Goal: Task Accomplishment & Management: Manage account settings

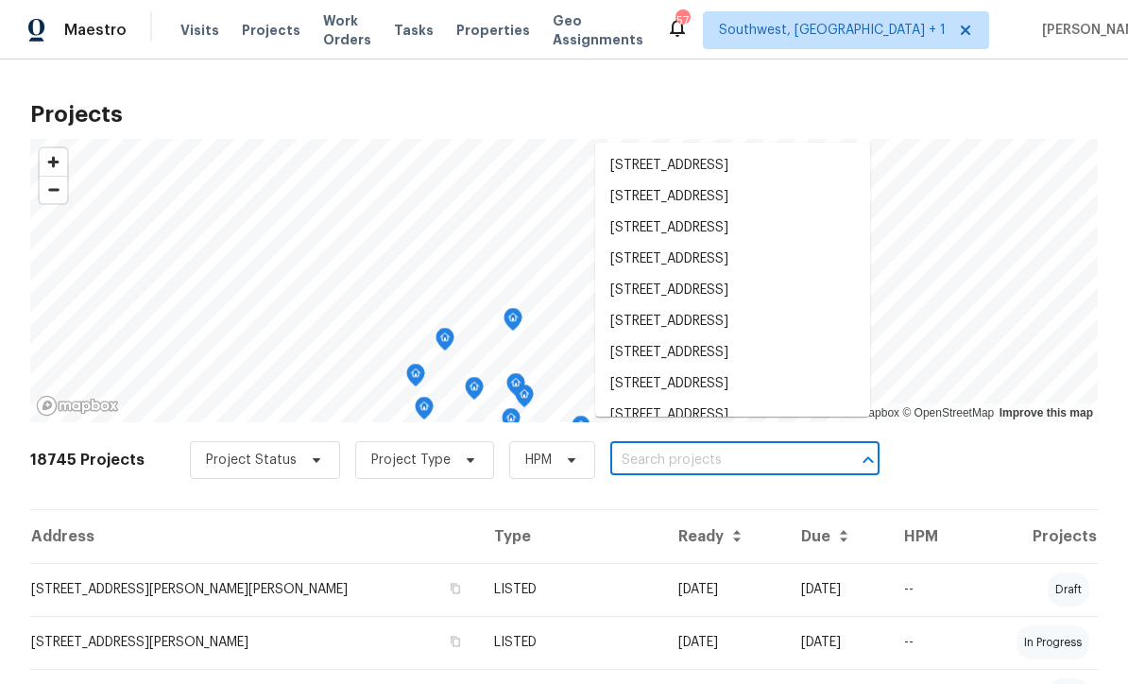
click at [186, 29] on span "Visits" at bounding box center [199, 30] width 39 height 19
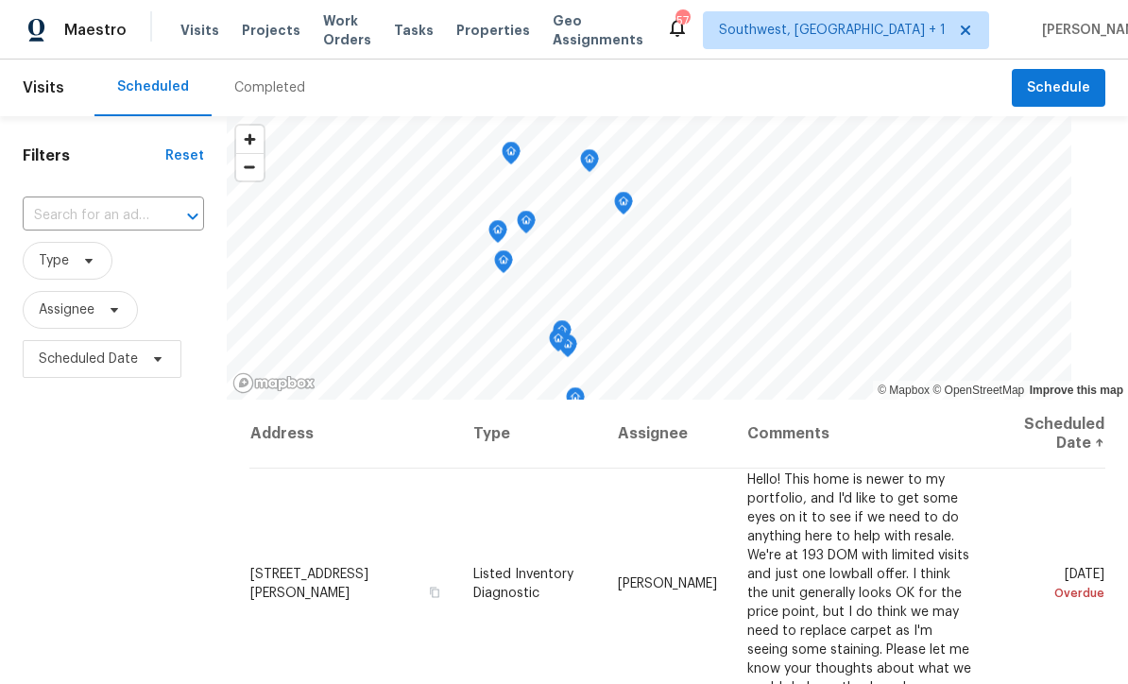
click at [85, 217] on input "text" at bounding box center [87, 215] width 128 height 29
type input "557 pine"
click at [70, 265] on li "[STREET_ADDRESS]" at bounding box center [114, 259] width 183 height 31
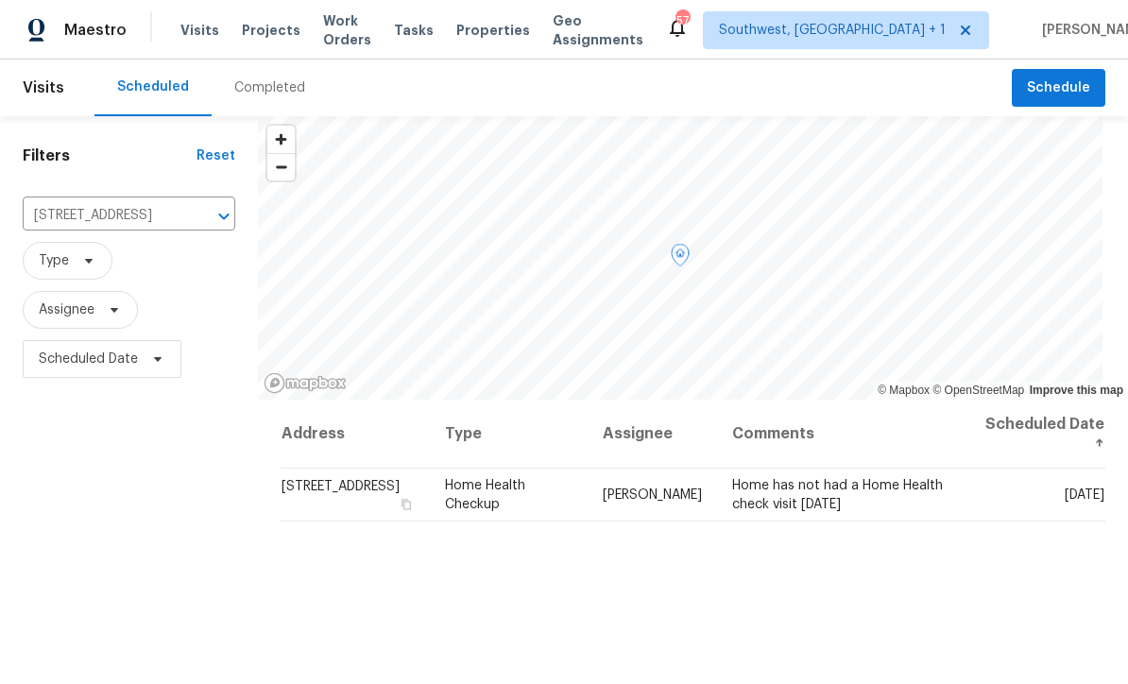
click at [0, 0] on icon at bounding box center [0, 0] width 0 height 0
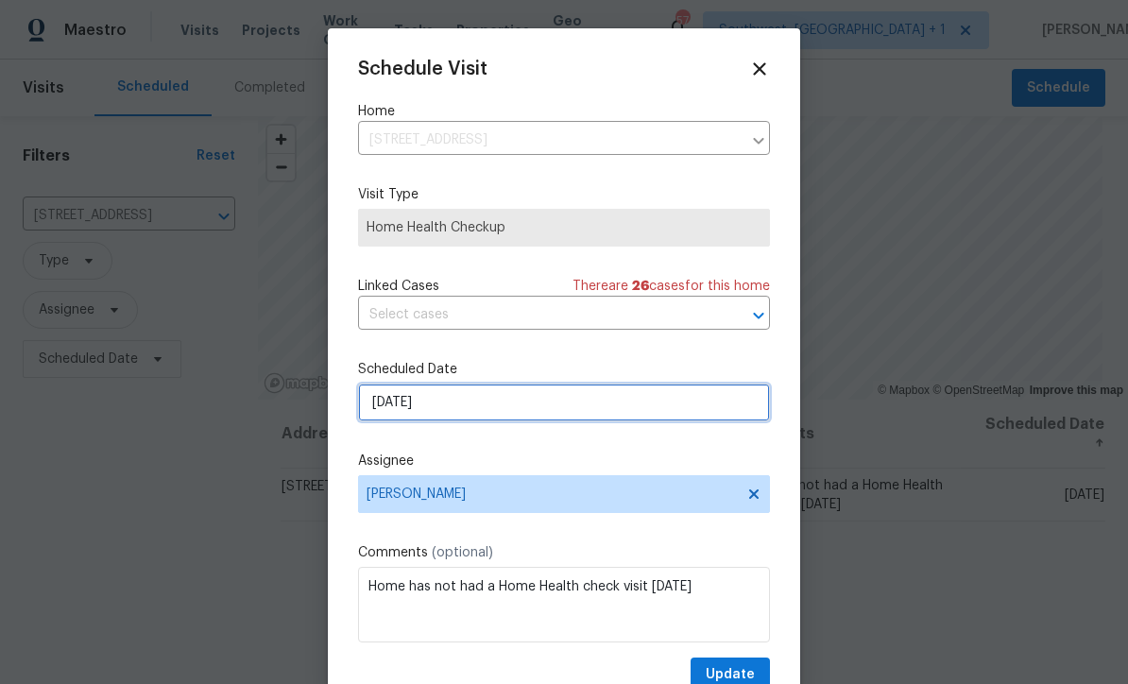
click at [491, 411] on input "[DATE]" at bounding box center [564, 403] width 412 height 38
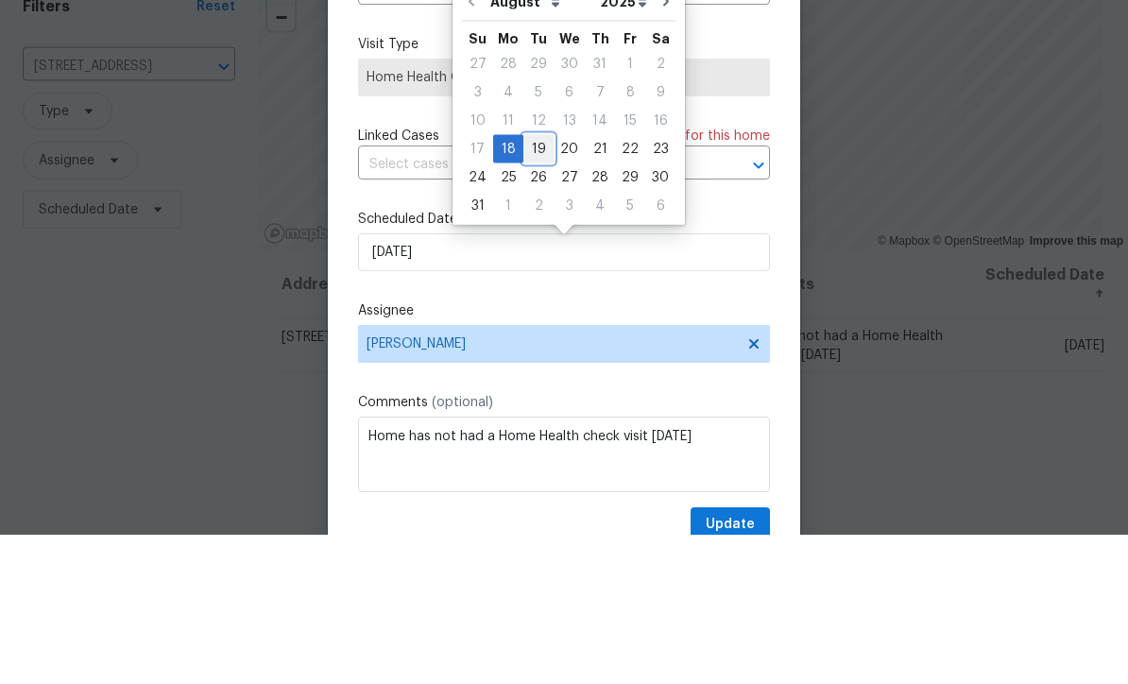
click at [536, 285] on div "19" at bounding box center [538, 298] width 30 height 26
type input "[DATE]"
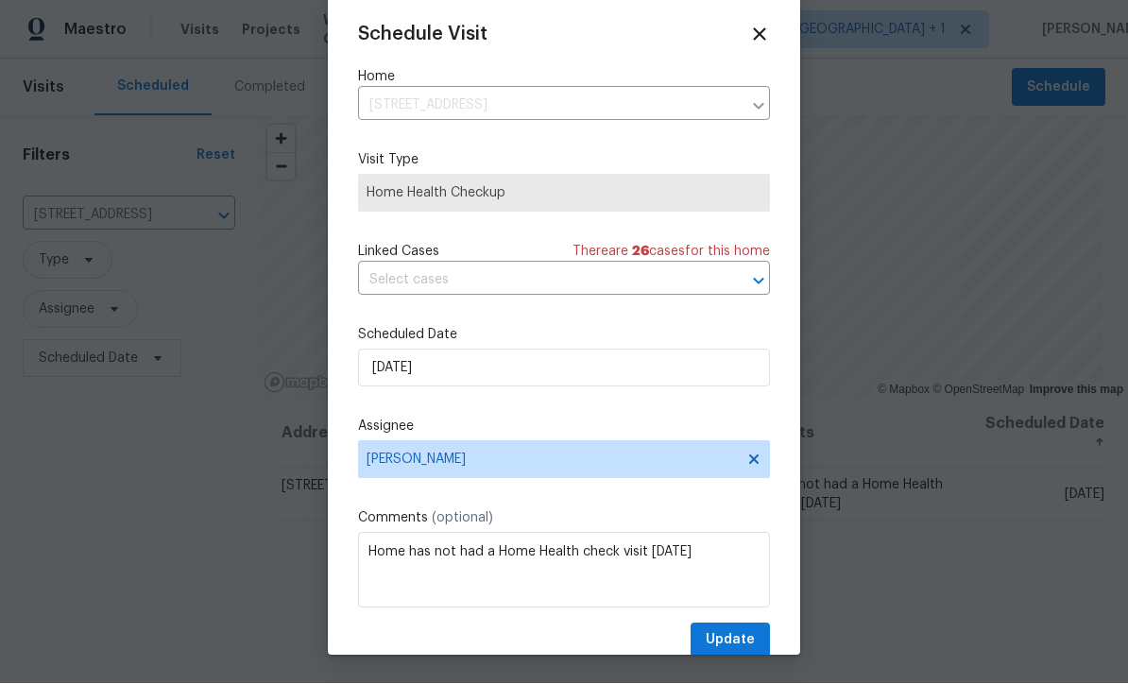
scroll to position [34, 0]
click at [742, 647] on span "Update" at bounding box center [730, 641] width 49 height 24
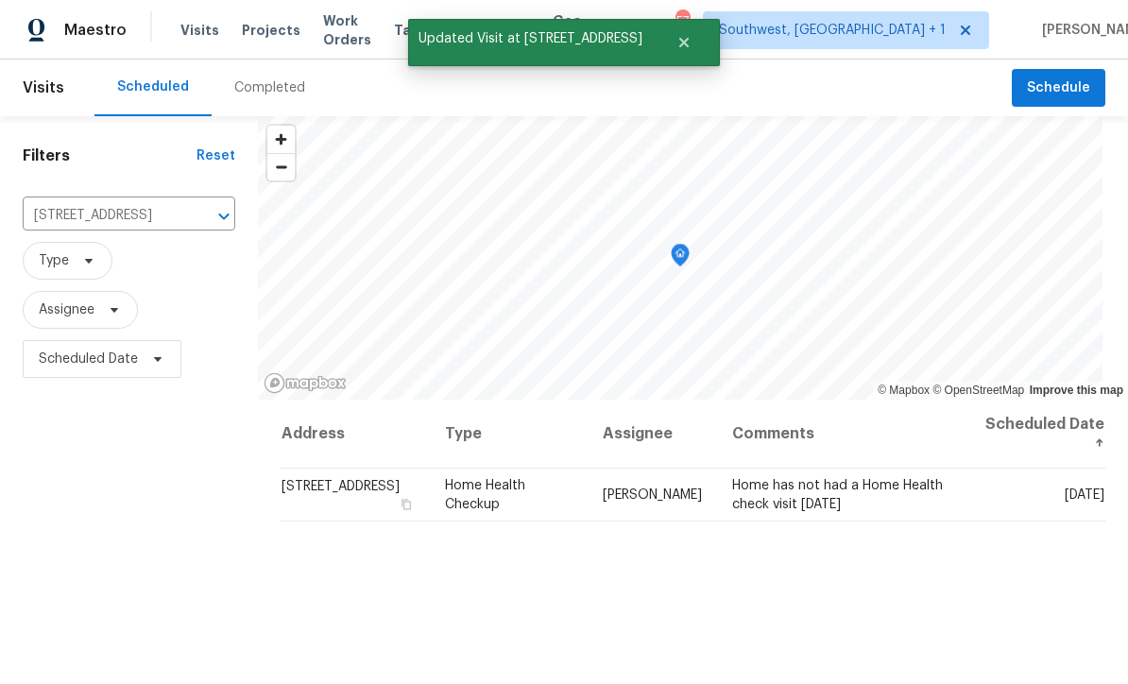
click at [72, 201] on input "[STREET_ADDRESS]" at bounding box center [103, 215] width 160 height 29
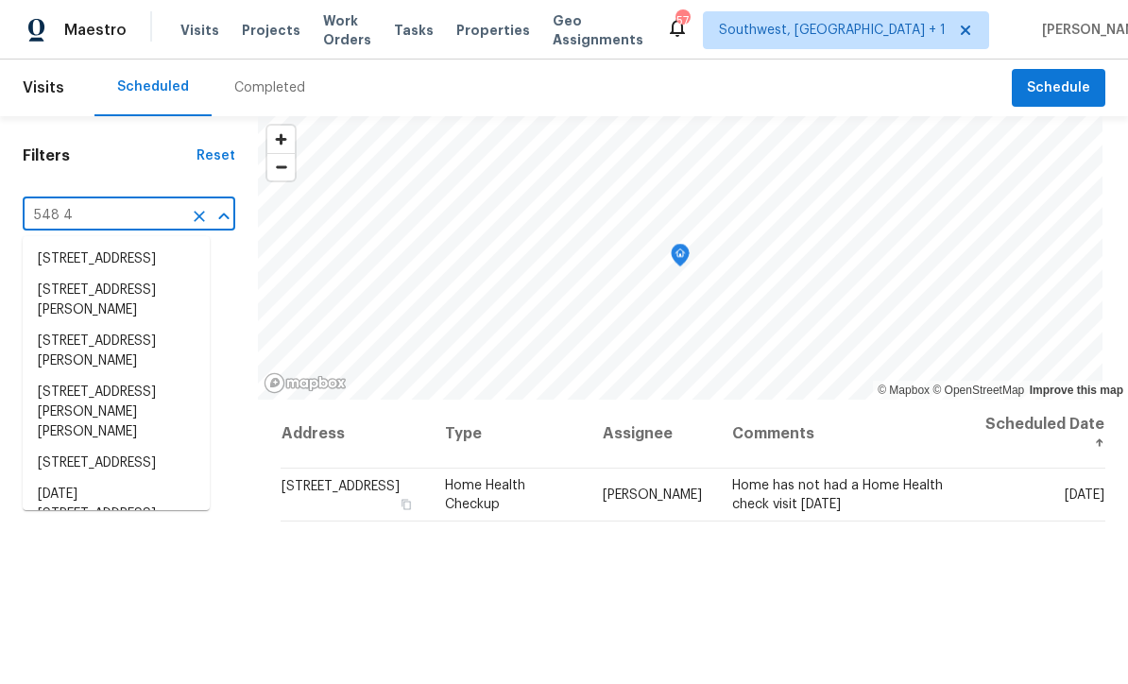
type input "548 47"
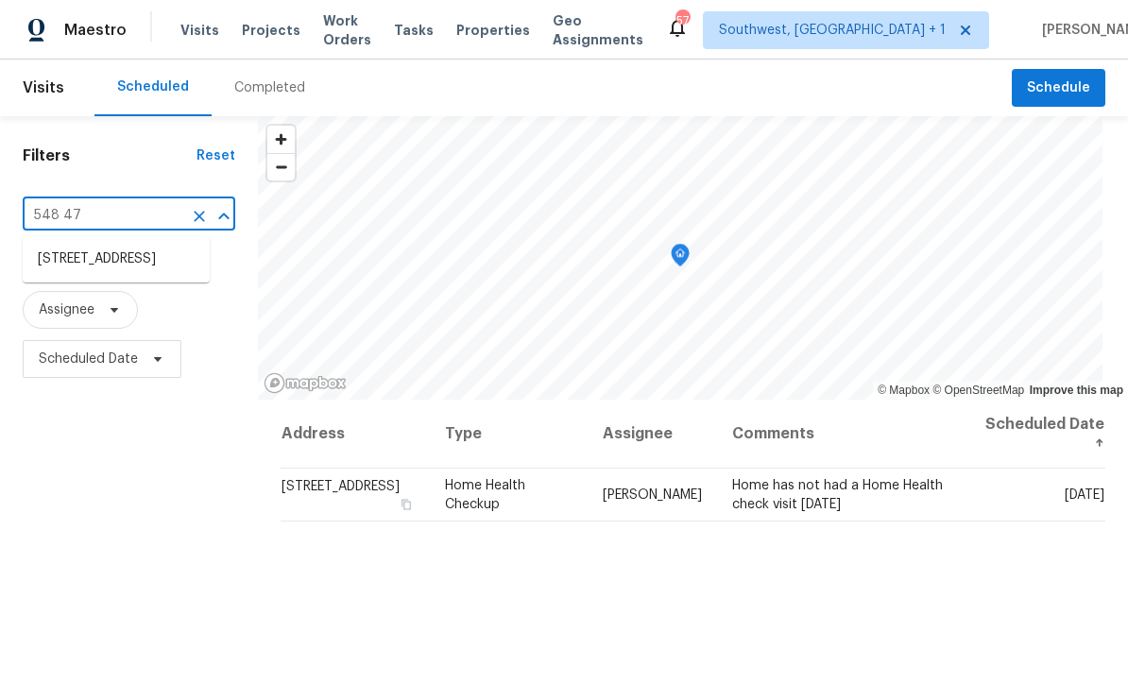
click at [74, 244] on li "[STREET_ADDRESS]" at bounding box center [116, 259] width 187 height 31
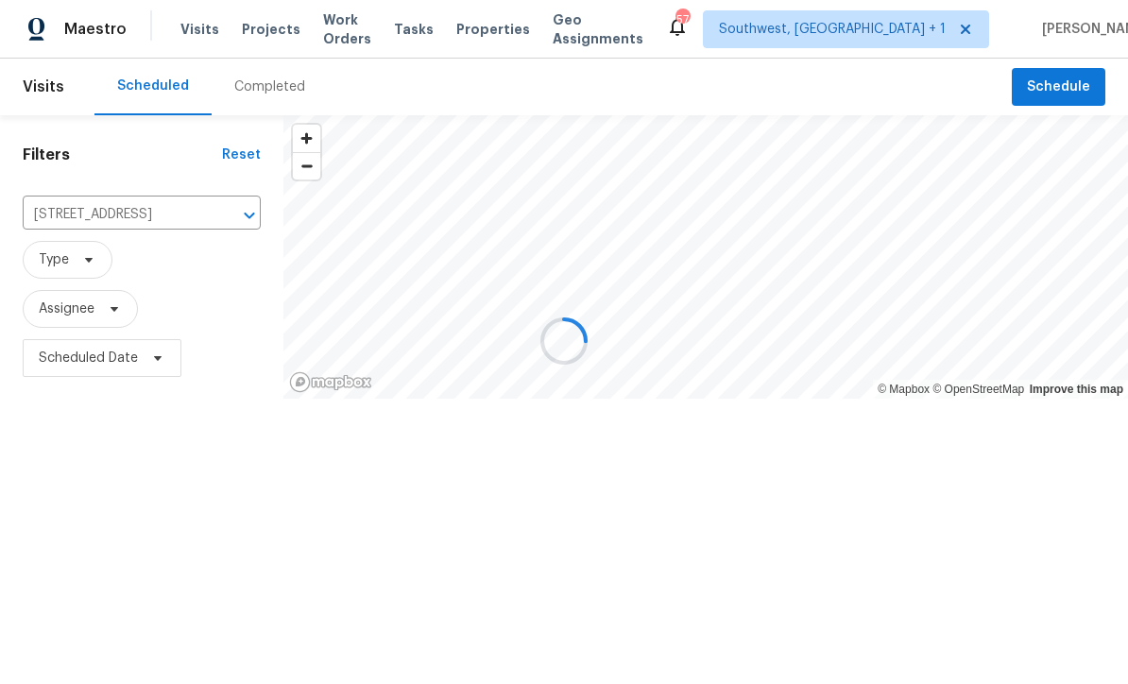
scroll to position [1, 0]
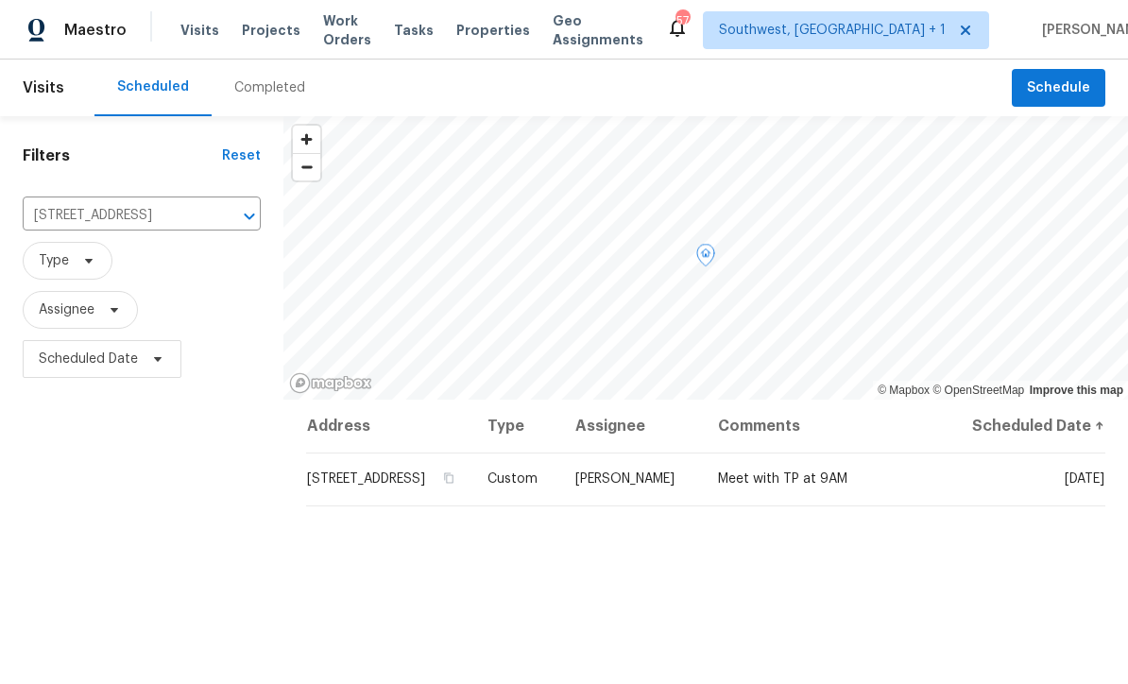
click at [0, 0] on icon at bounding box center [0, 0] width 0 height 0
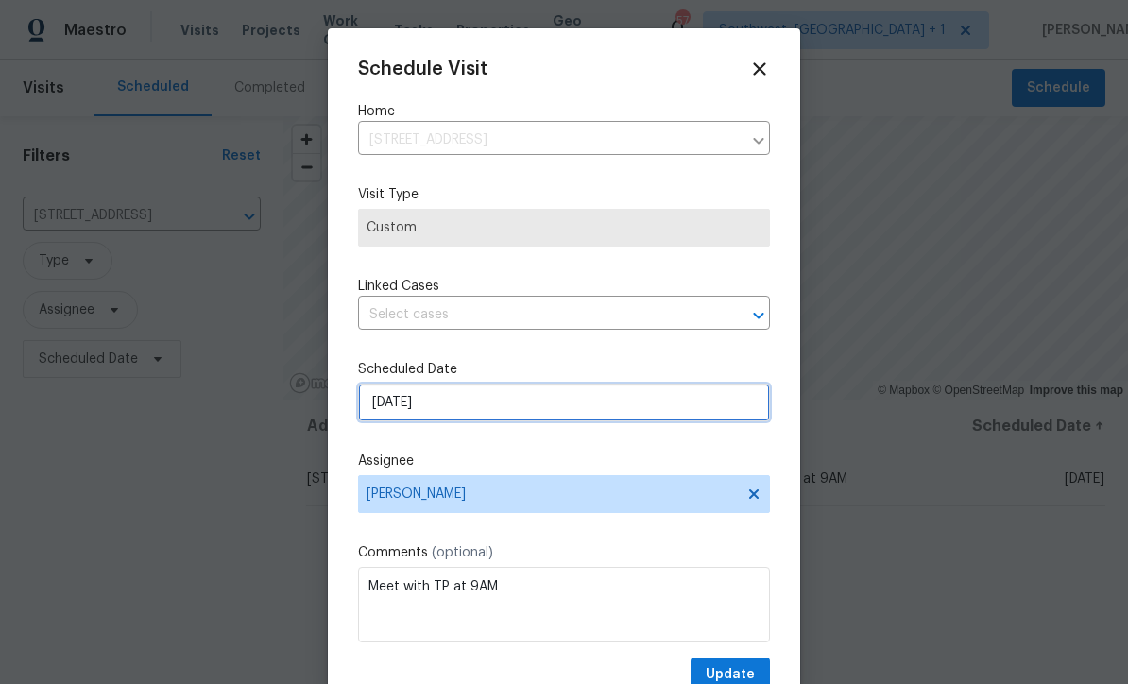
click at [502, 421] on input "[DATE]" at bounding box center [564, 403] width 412 height 38
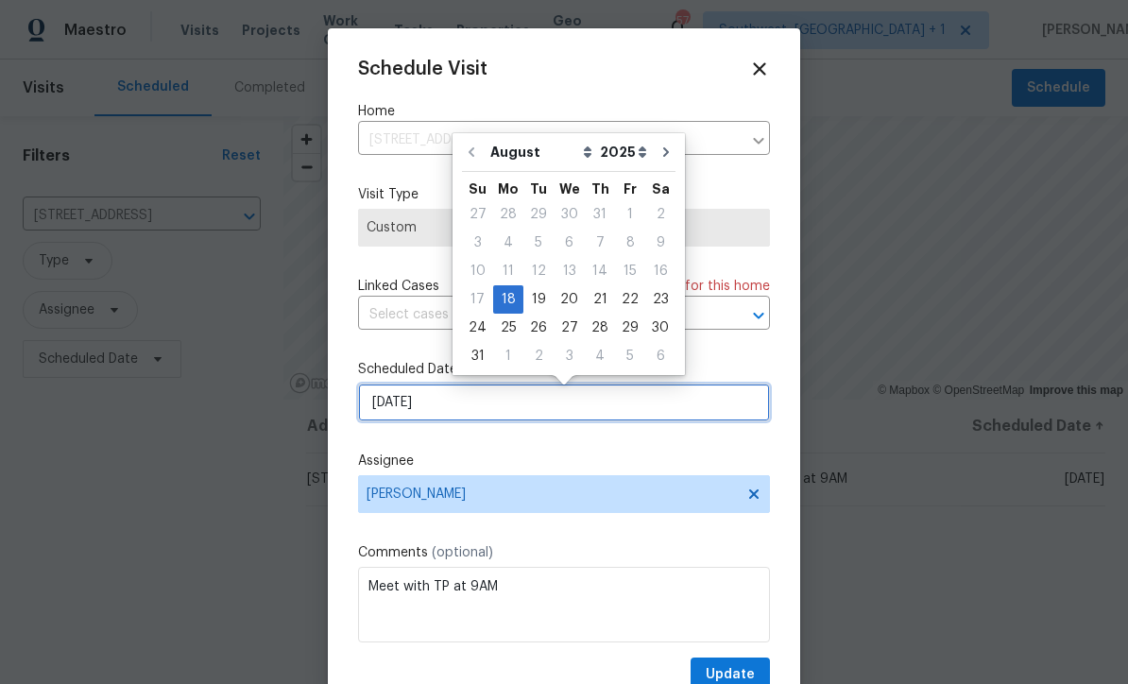
scroll to position [0, 0]
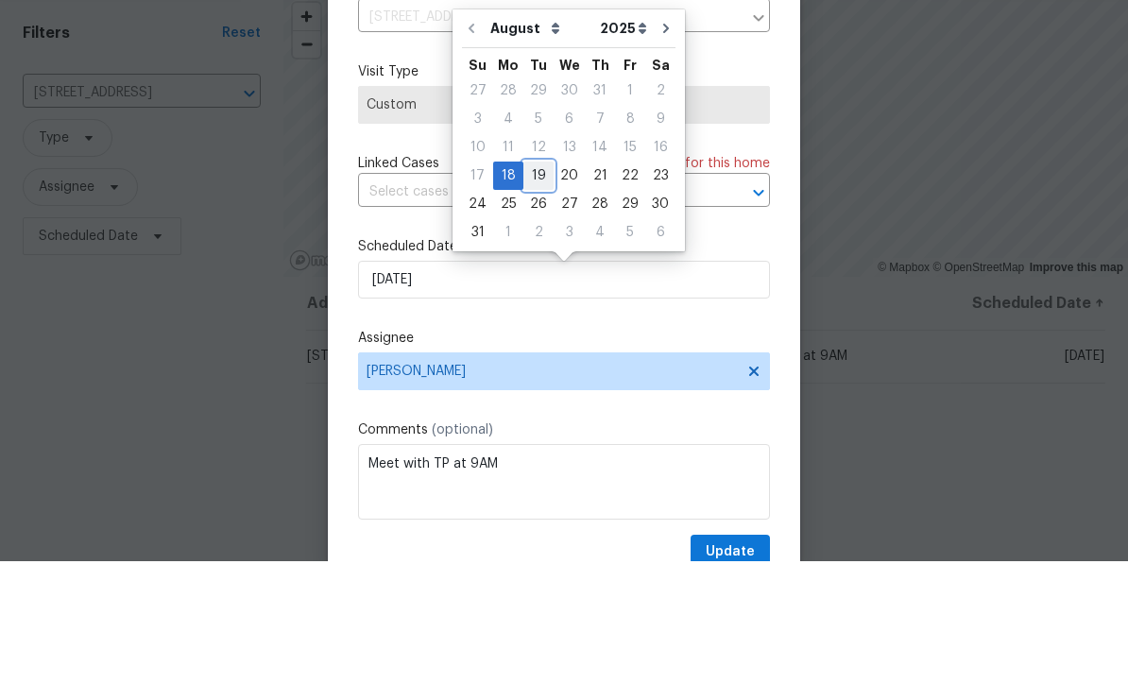
click at [535, 285] on div "19" at bounding box center [538, 298] width 30 height 26
type input "[DATE]"
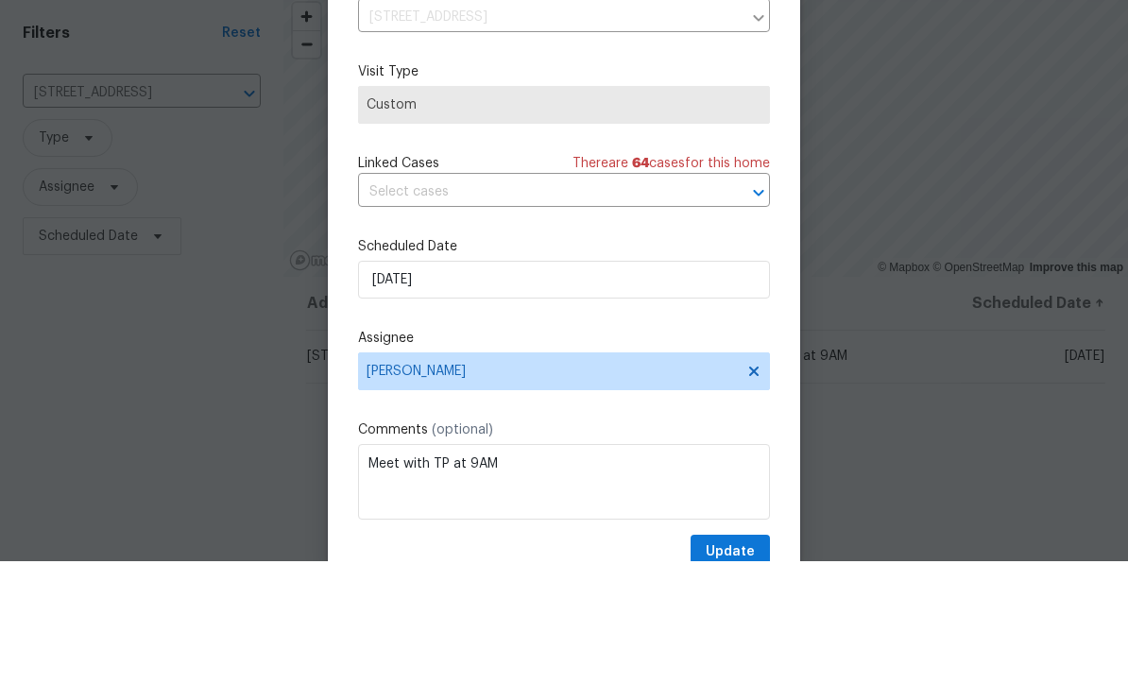
scroll to position [62, 0]
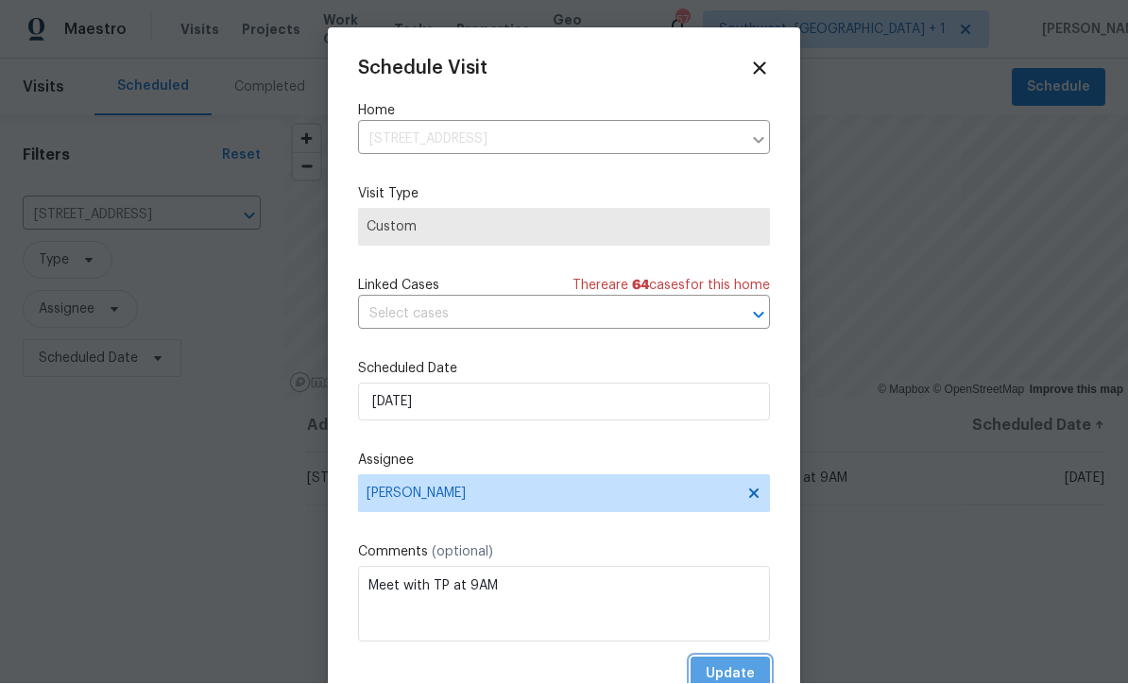
click at [735, 673] on span "Update" at bounding box center [730, 675] width 49 height 24
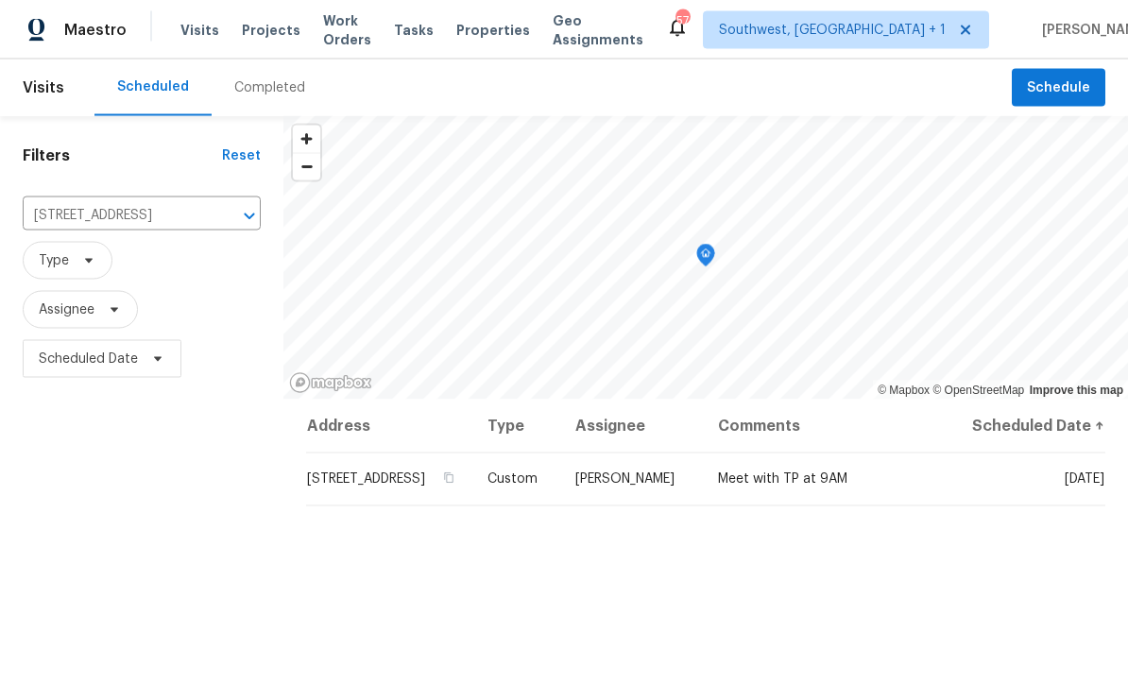
scroll to position [9, 0]
click at [58, 214] on input "[STREET_ADDRESS]" at bounding box center [115, 215] width 185 height 29
type input "3593 junc"
click at [129, 255] on li "[STREET_ADDRESS]" at bounding box center [140, 259] width 237 height 31
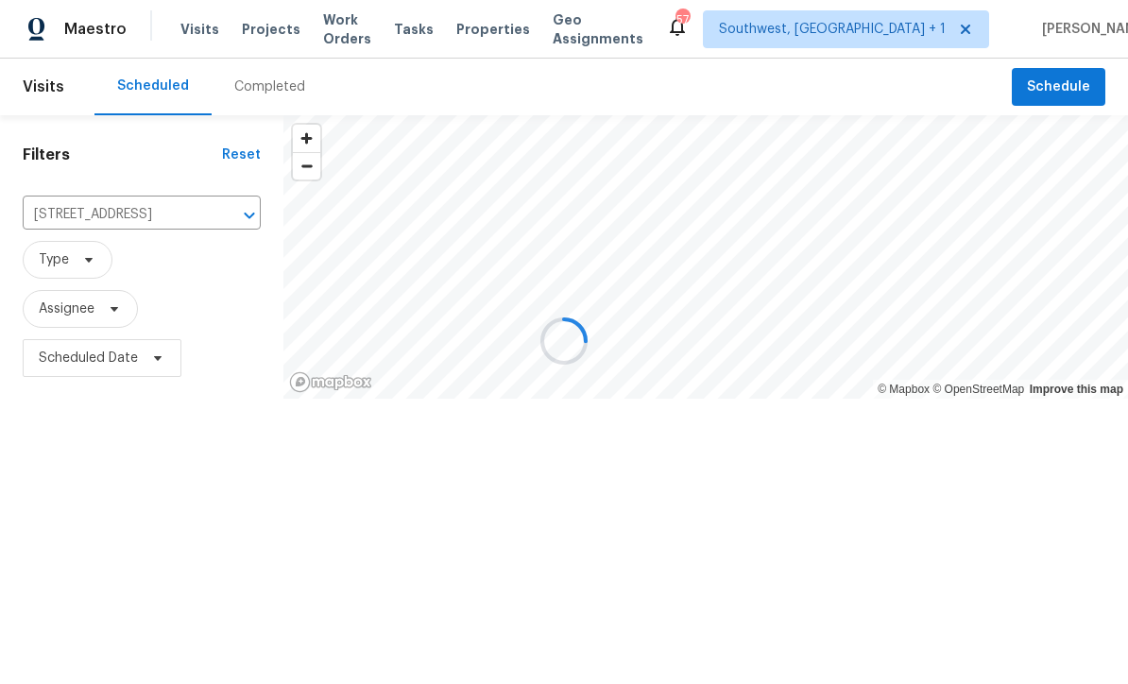
scroll to position [1, 0]
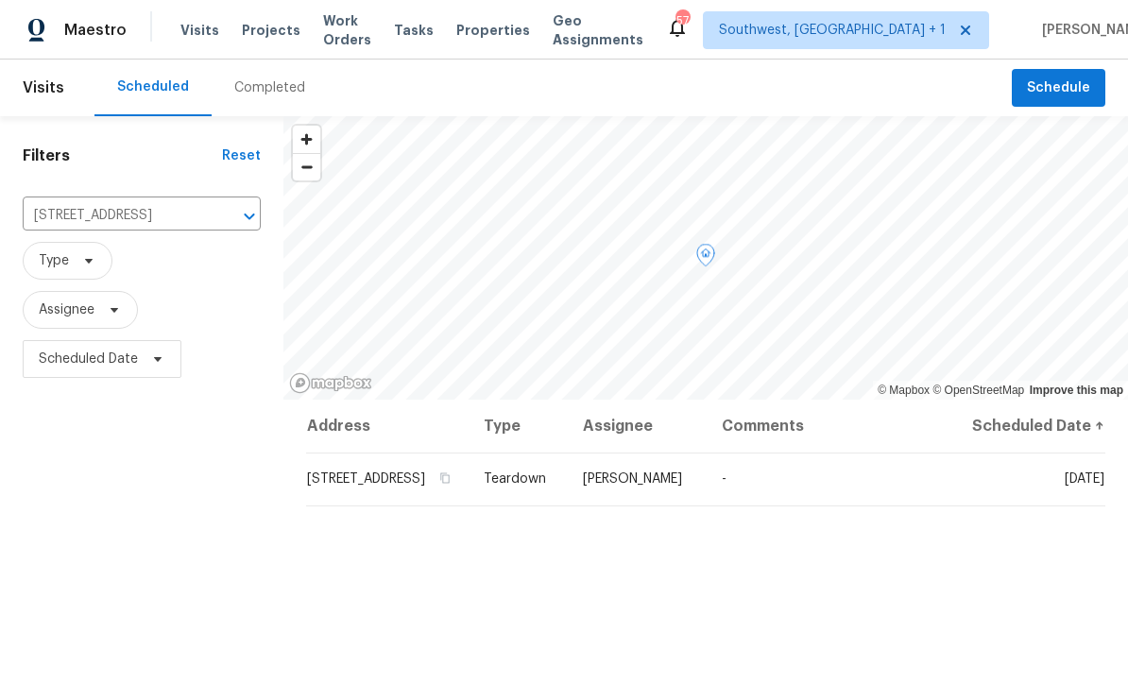
click at [0, 0] on icon at bounding box center [0, 0] width 0 height 0
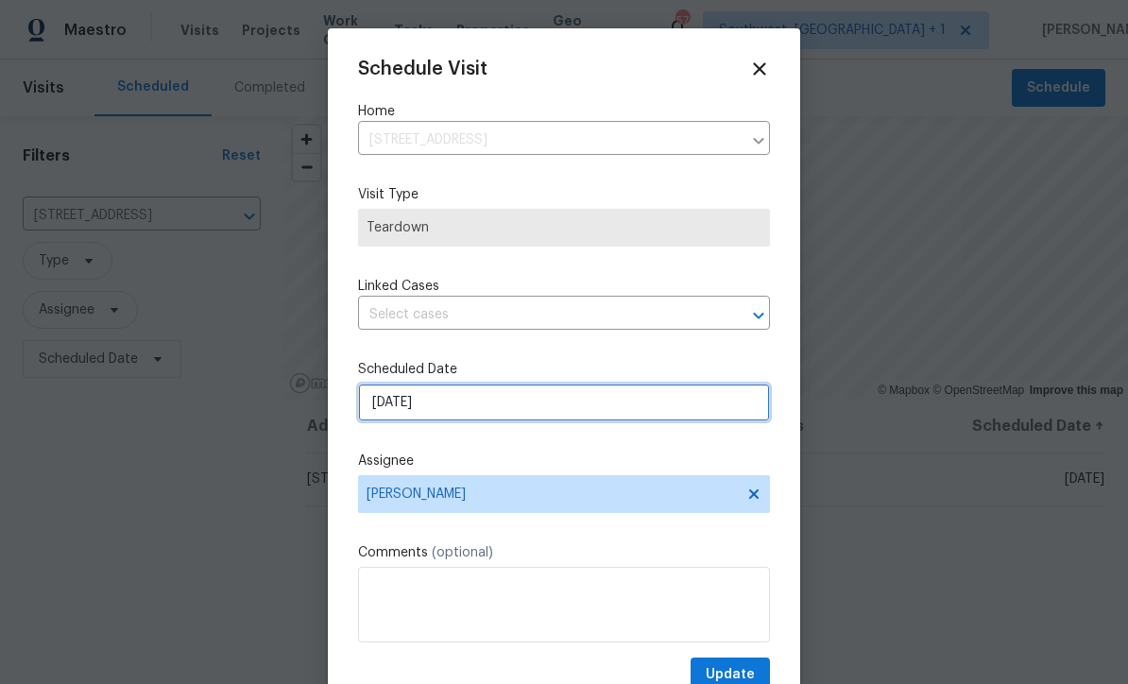
click at [494, 411] on input "[DATE]" at bounding box center [564, 403] width 412 height 38
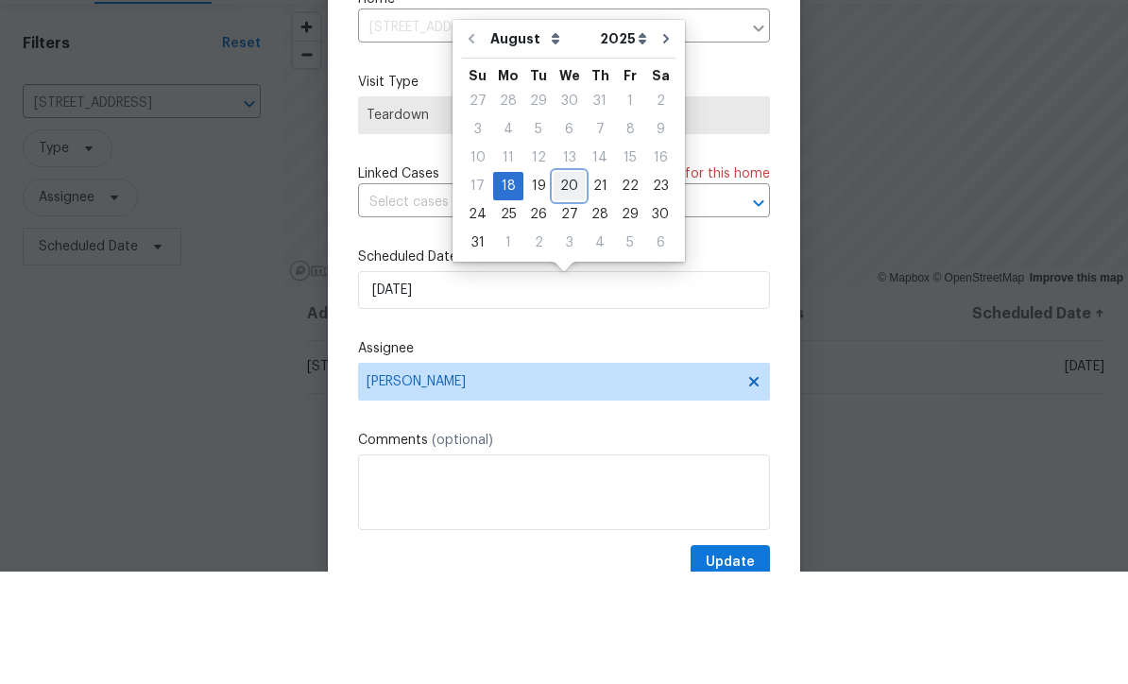
click at [564, 285] on div "20" at bounding box center [569, 298] width 31 height 26
type input "[DATE]"
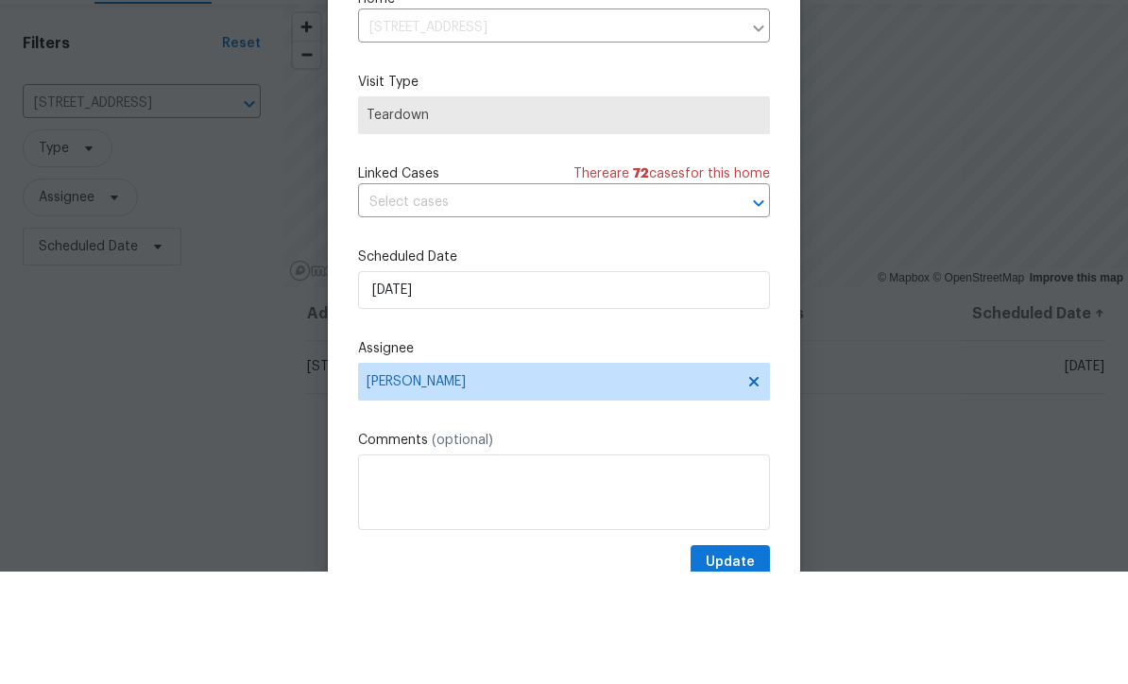
scroll to position [62, 0]
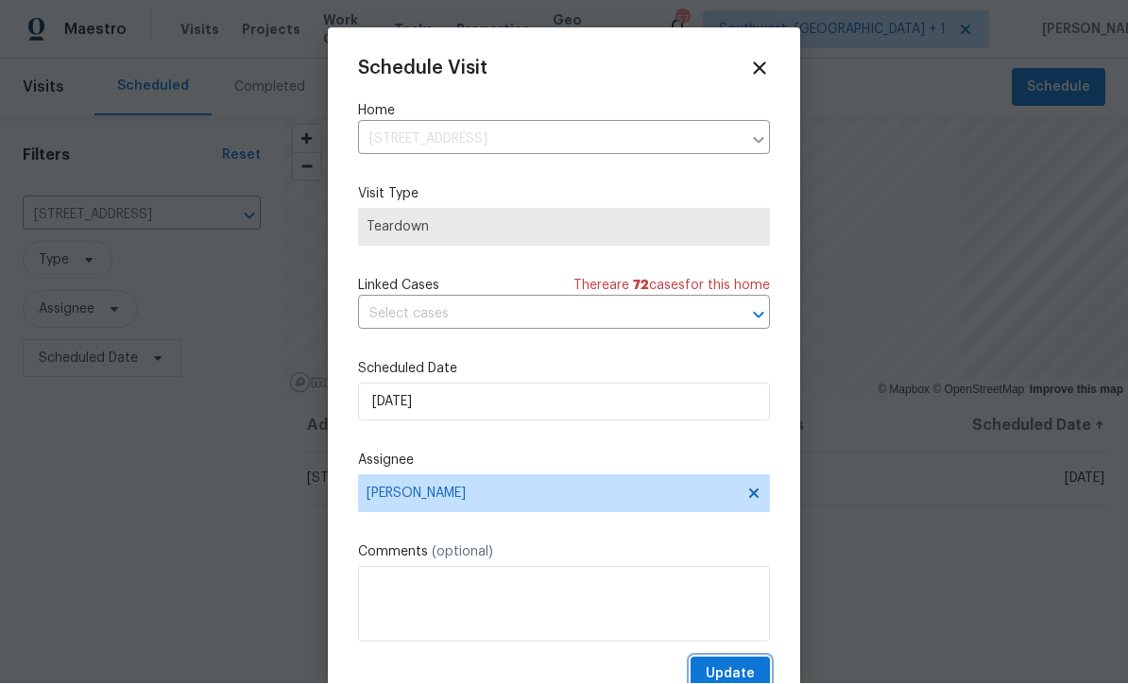
click at [743, 673] on span "Update" at bounding box center [730, 675] width 49 height 24
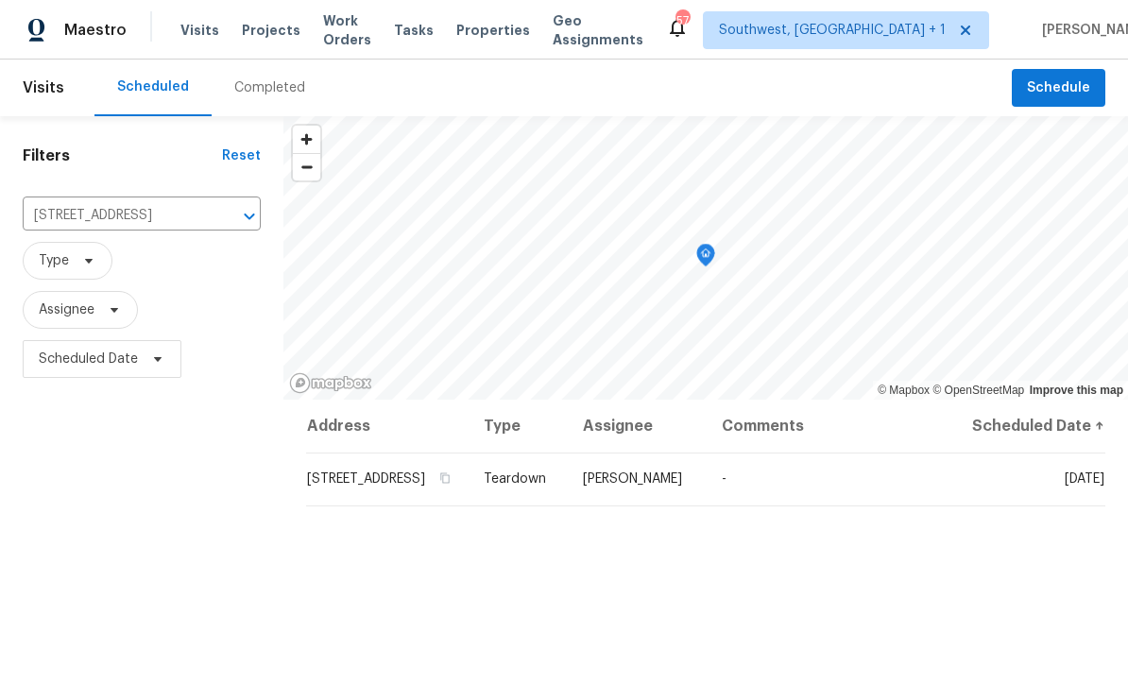
click at [40, 201] on input "[STREET_ADDRESS]" at bounding box center [115, 215] width 185 height 29
type input "7483 carn"
click at [50, 244] on li "[STREET_ADDRESS]" at bounding box center [142, 259] width 238 height 31
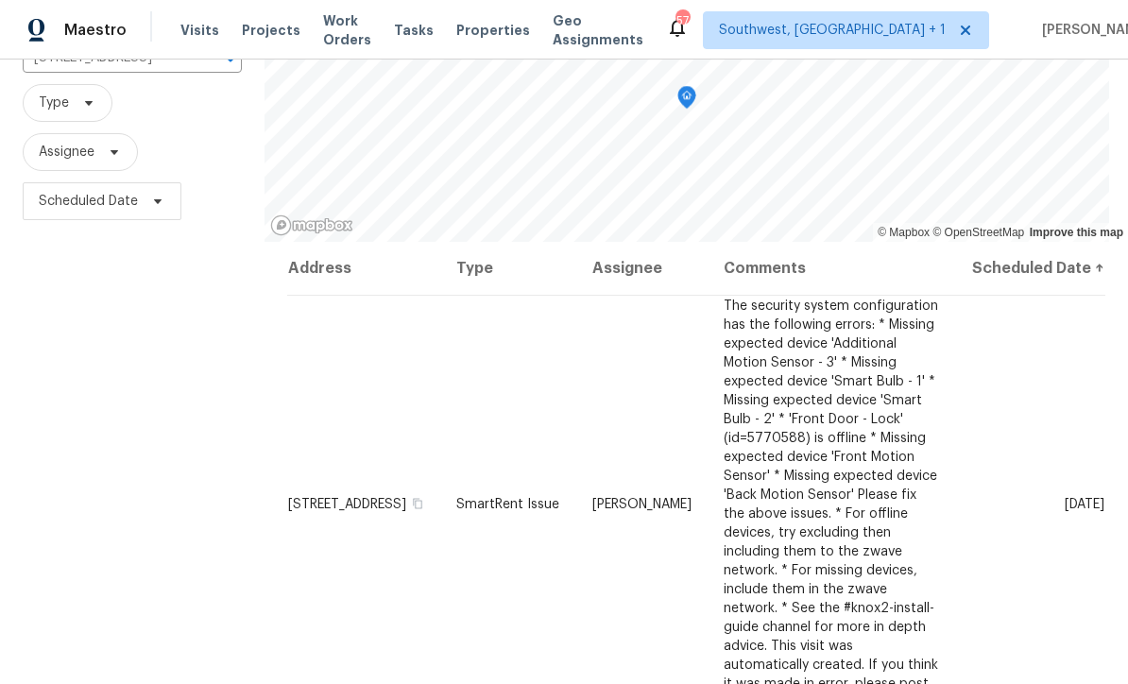
scroll to position [159, 0]
click at [0, 0] on icon at bounding box center [0, 0] width 0 height 0
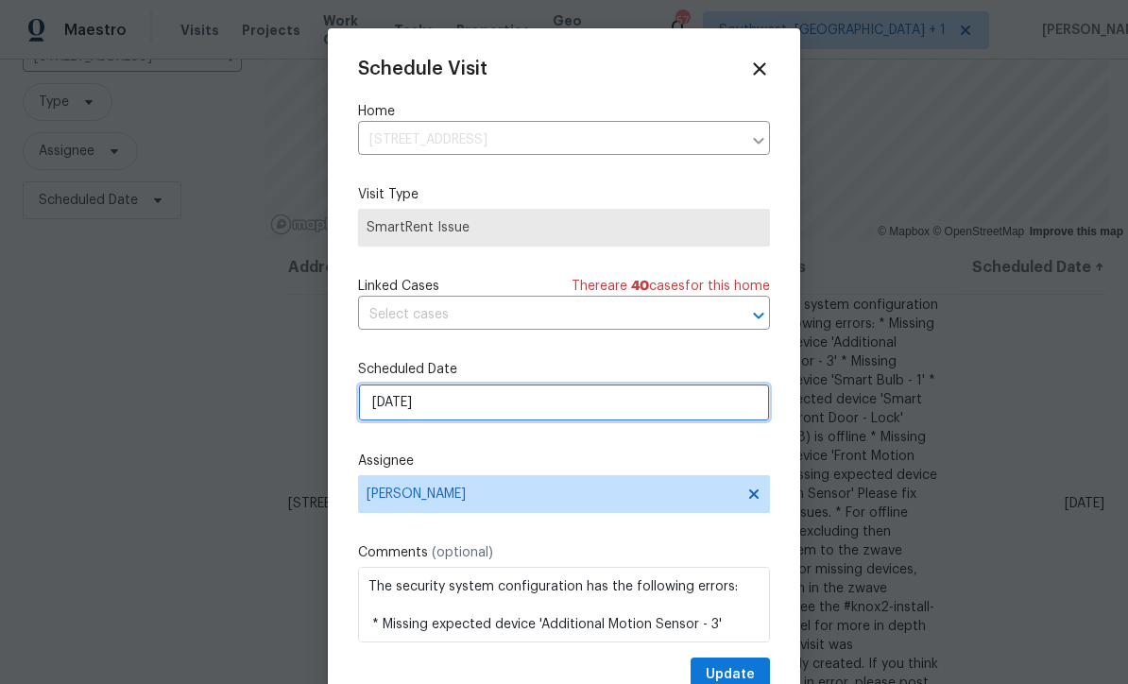
click at [525, 415] on input "[DATE]" at bounding box center [564, 403] width 412 height 38
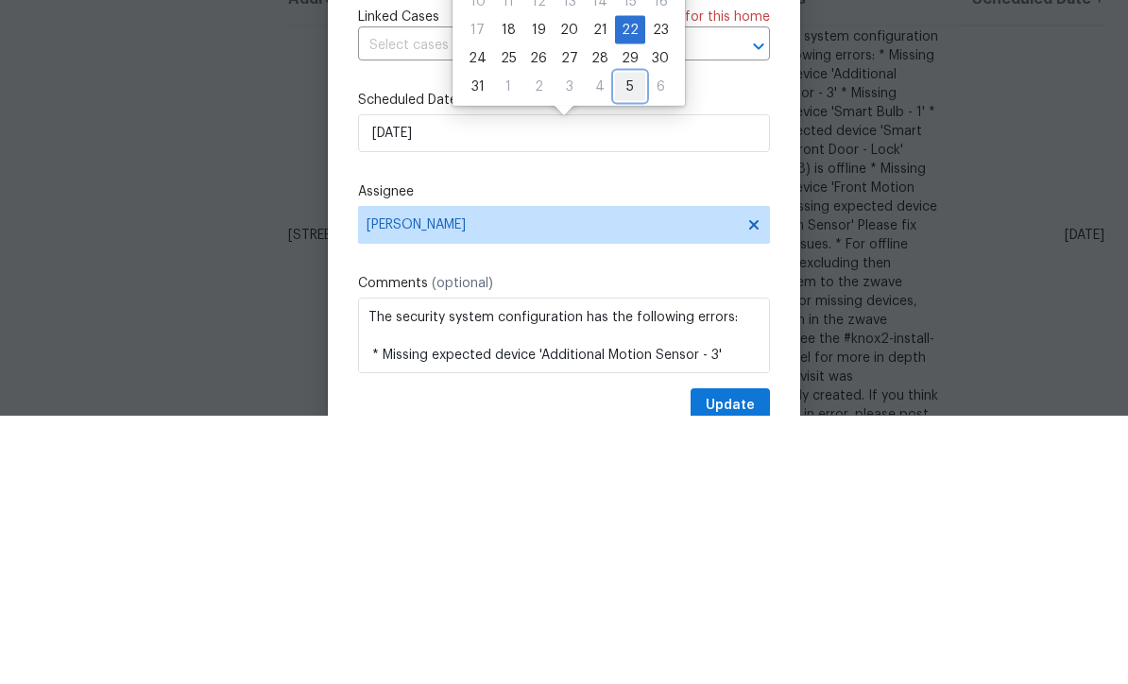
click at [619, 342] on div "5" at bounding box center [630, 355] width 30 height 26
type input "[DATE]"
select select "8"
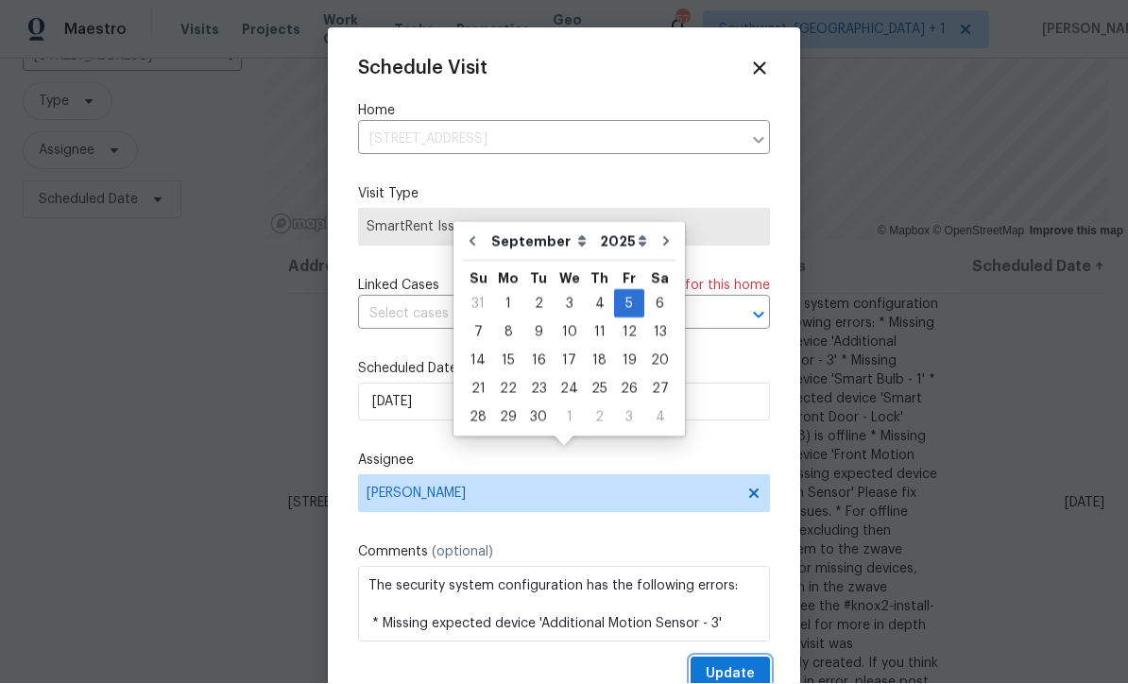
click at [740, 675] on span "Update" at bounding box center [730, 675] width 49 height 24
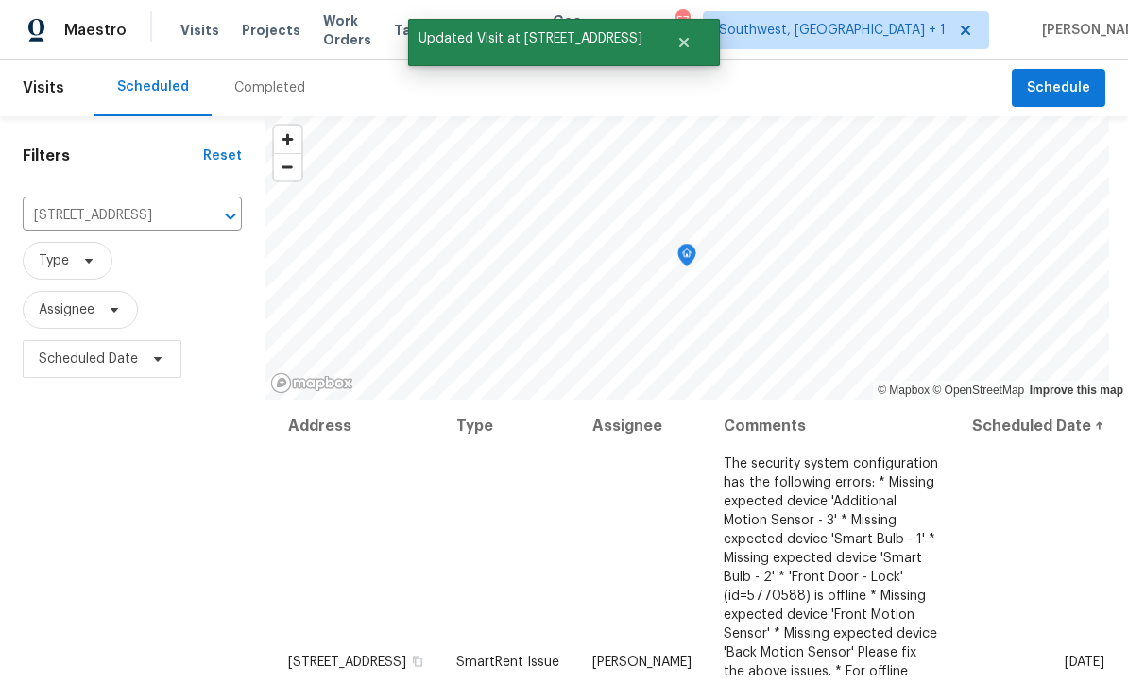
scroll to position [0, 0]
click at [71, 201] on input "[STREET_ADDRESS]" at bounding box center [106, 215] width 166 height 29
type input "5201 7"
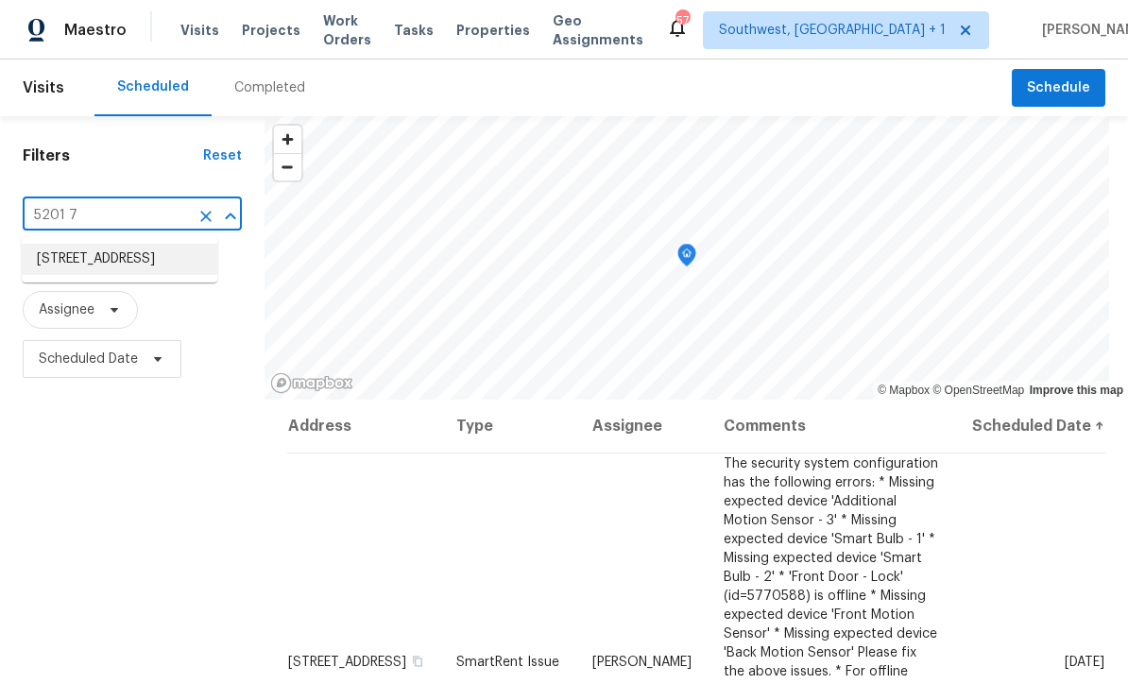
click at [44, 244] on li "[STREET_ADDRESS]" at bounding box center [120, 259] width 196 height 31
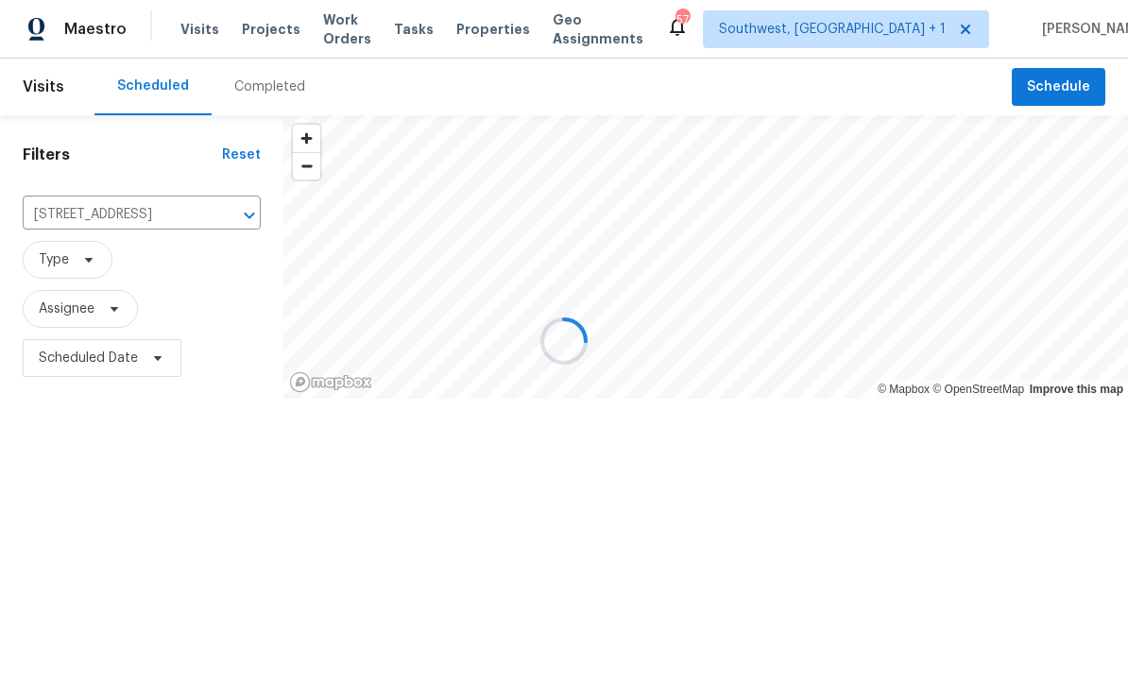
scroll to position [1, 0]
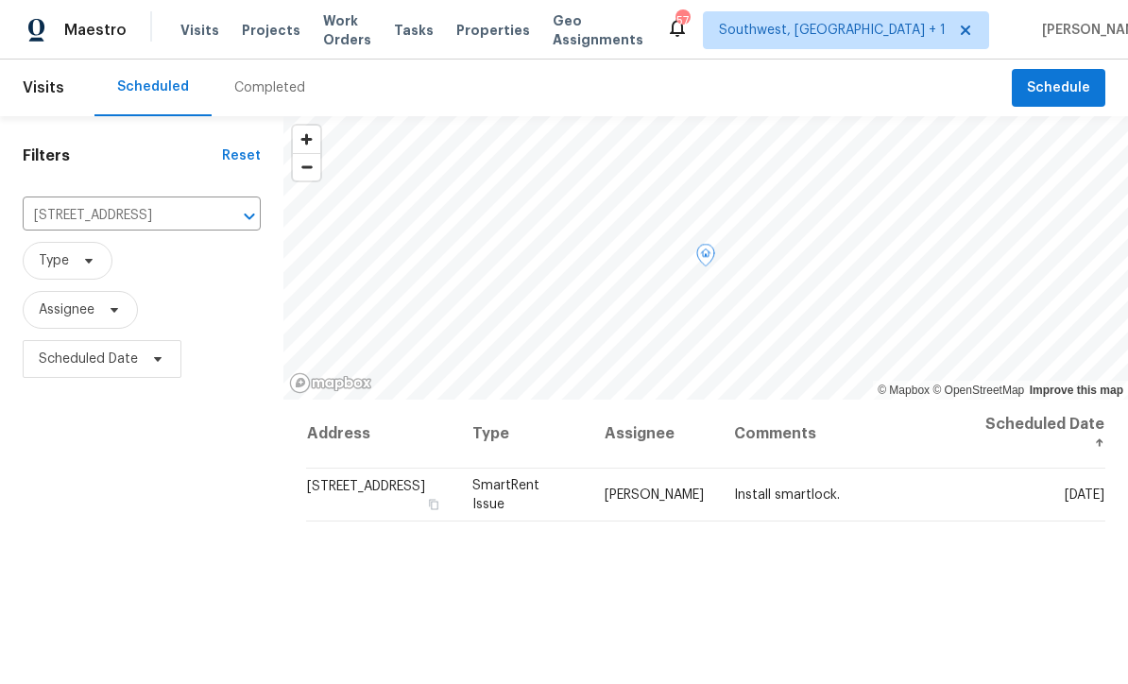
click at [0, 0] on icon at bounding box center [0, 0] width 0 height 0
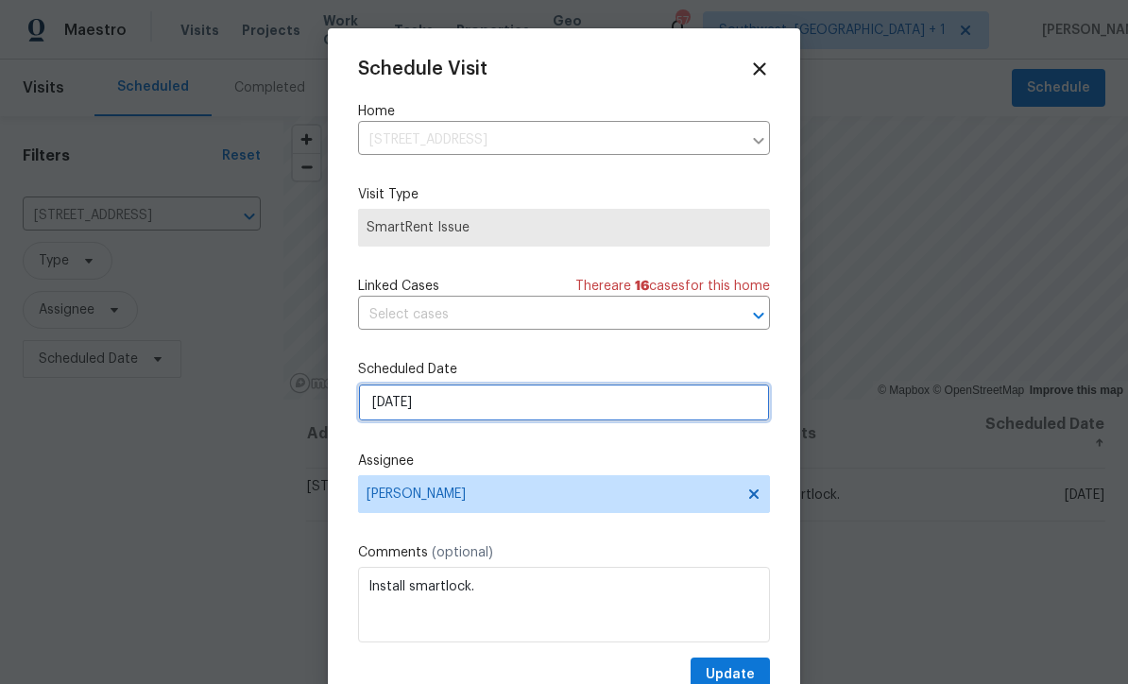
click at [536, 406] on input "[DATE]" at bounding box center [564, 403] width 412 height 38
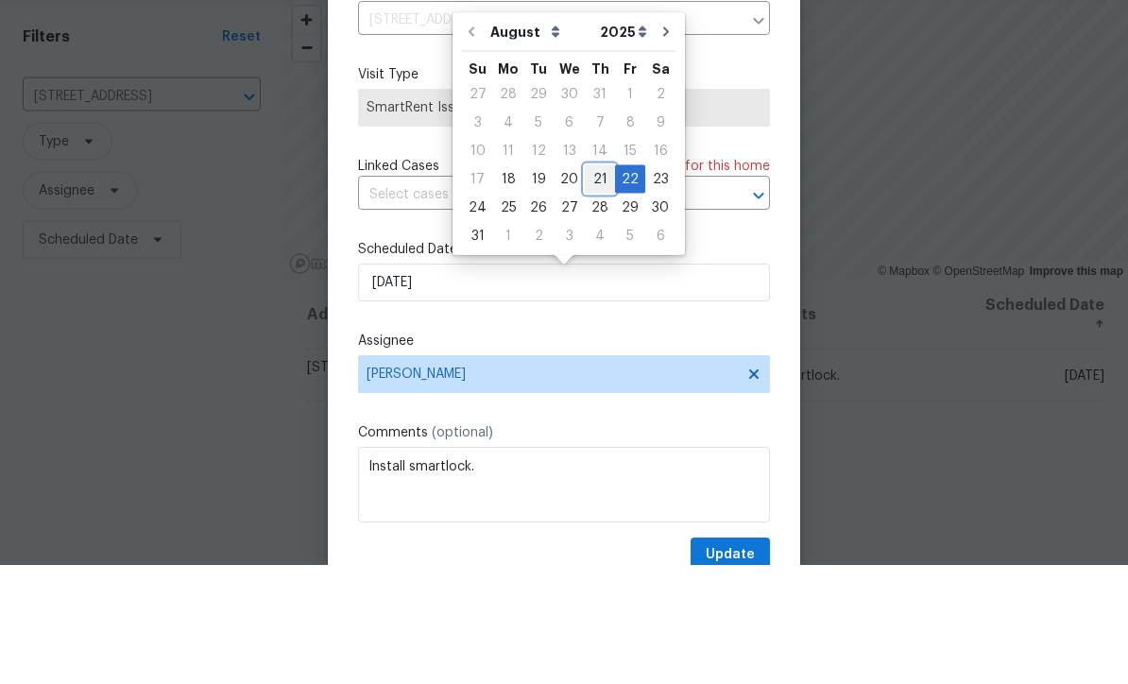
click at [591, 285] on div "21" at bounding box center [600, 298] width 30 height 26
type input "[DATE]"
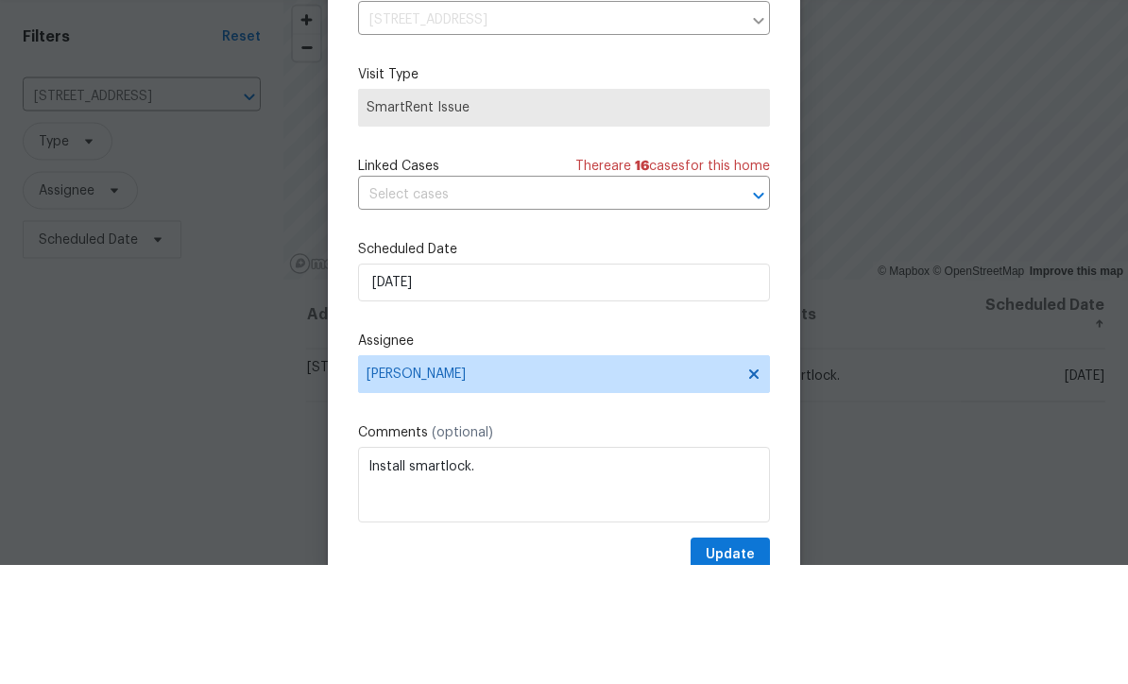
scroll to position [62, 0]
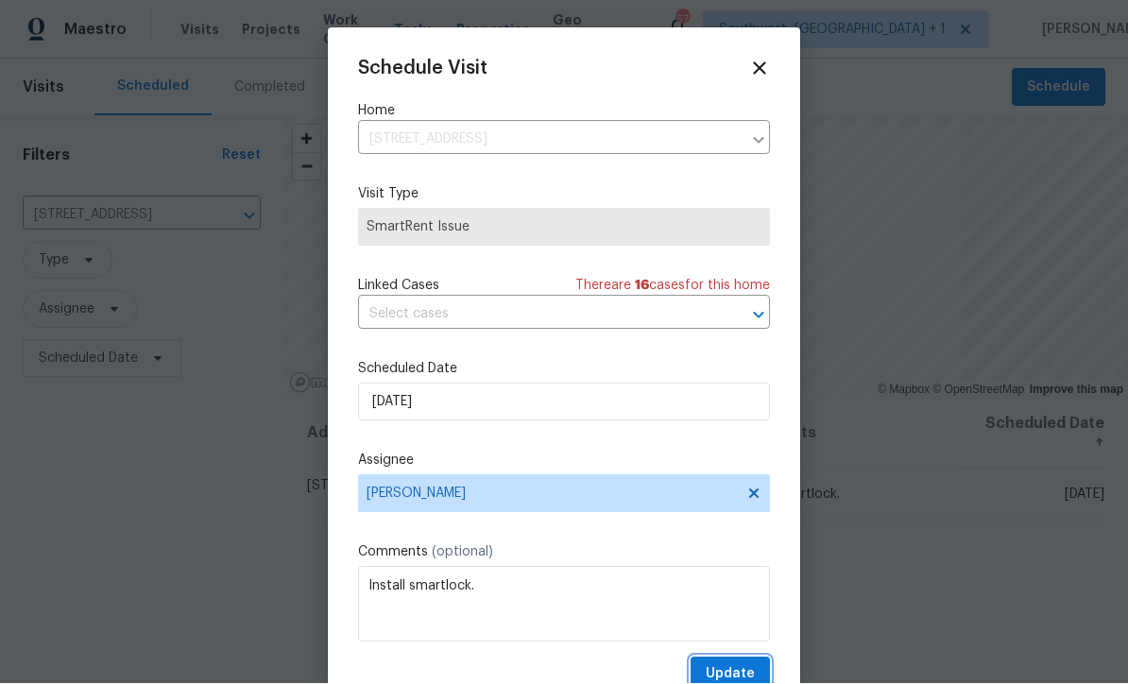
click at [734, 676] on span "Update" at bounding box center [730, 675] width 49 height 24
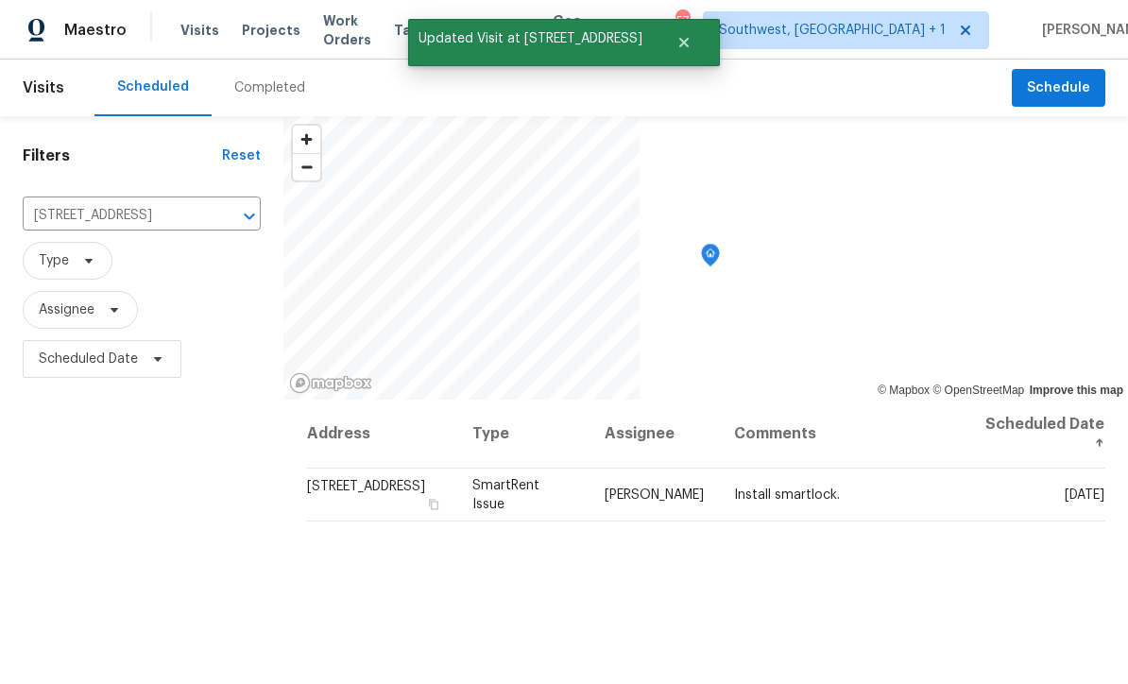
scroll to position [0, 0]
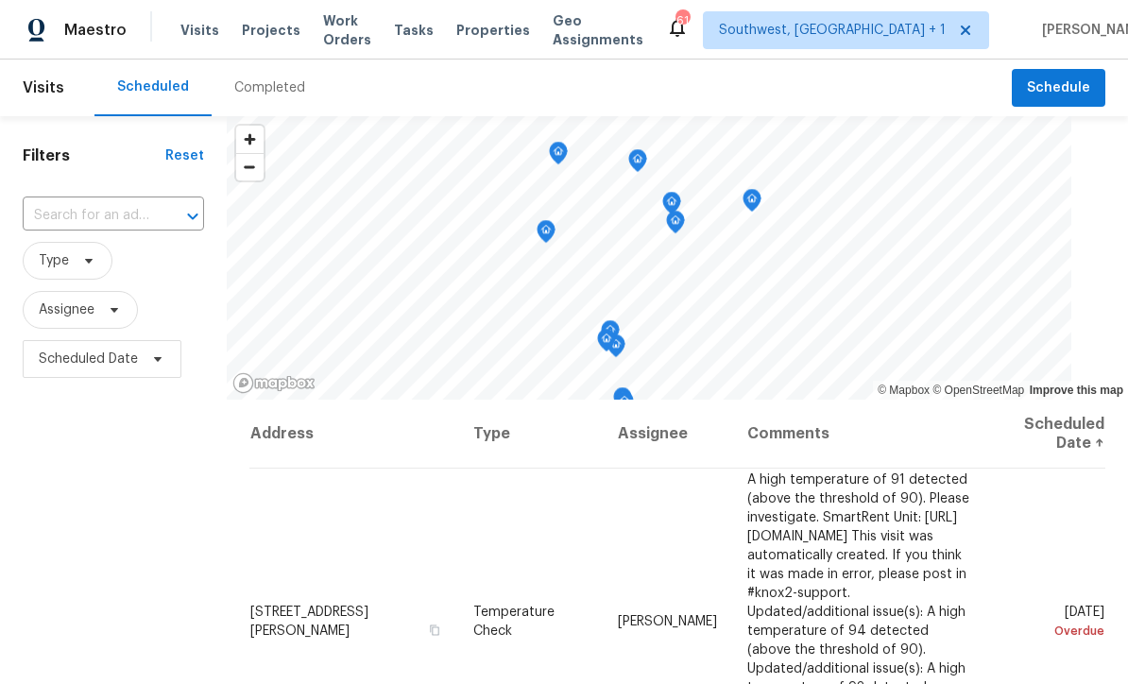
click at [51, 230] on input "text" at bounding box center [87, 215] width 128 height 29
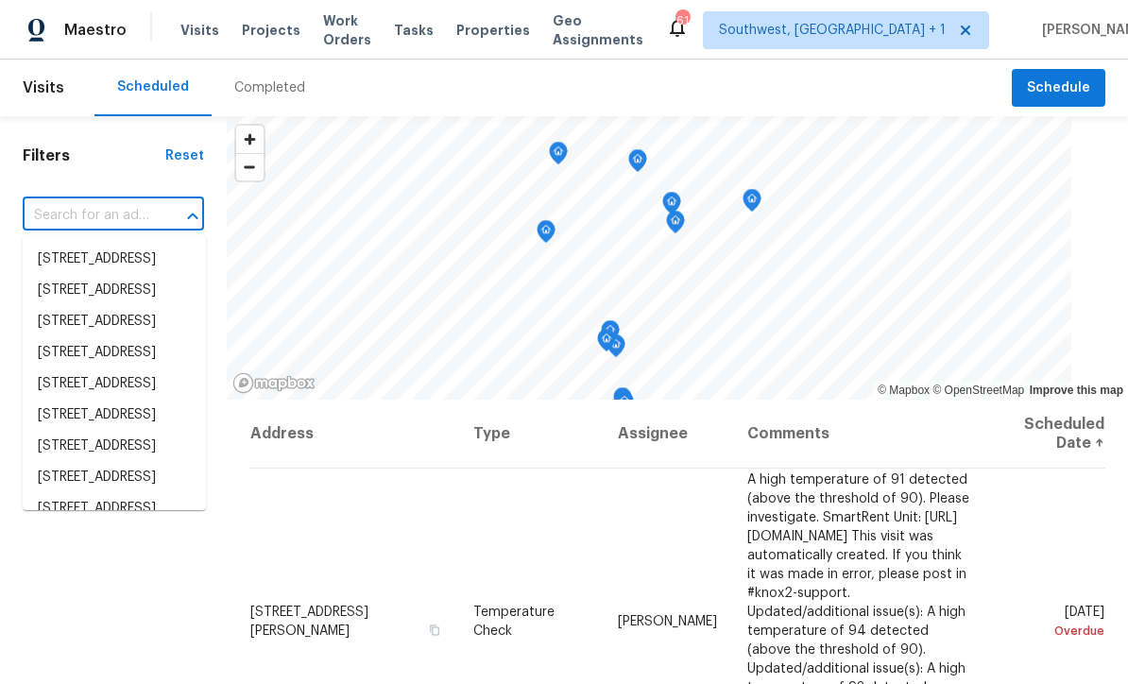
click at [51, 230] on input "text" at bounding box center [87, 215] width 128 height 29
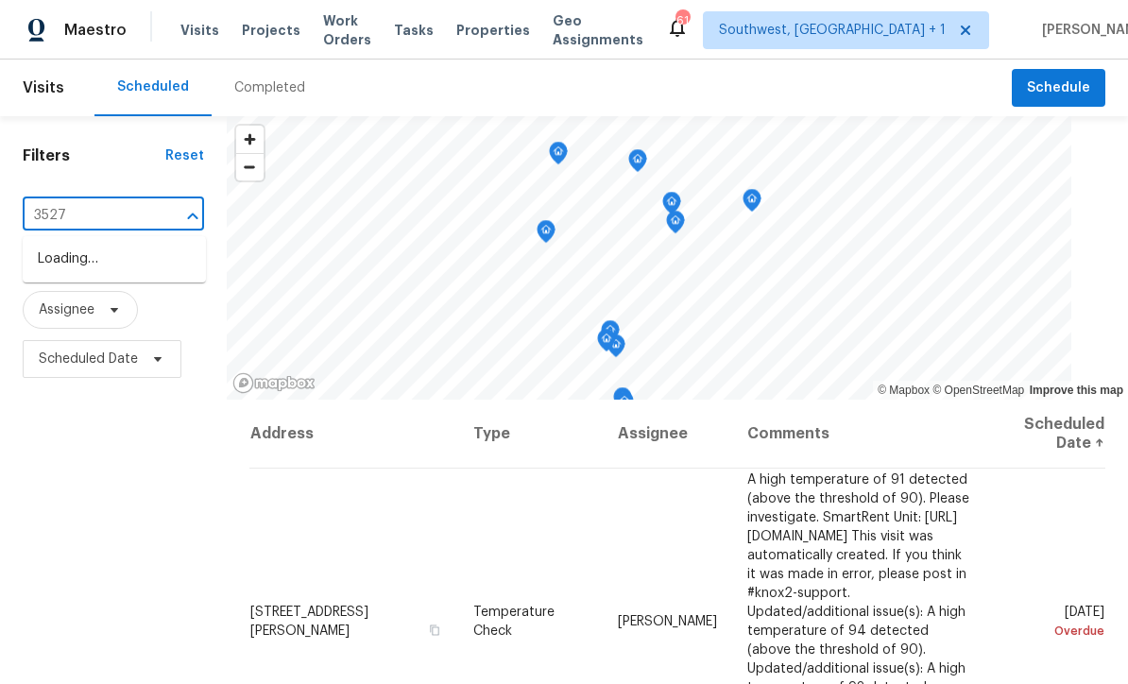
type input "3527 6"
click at [60, 269] on li "[STREET_ADDRESS]" at bounding box center [114, 259] width 183 height 31
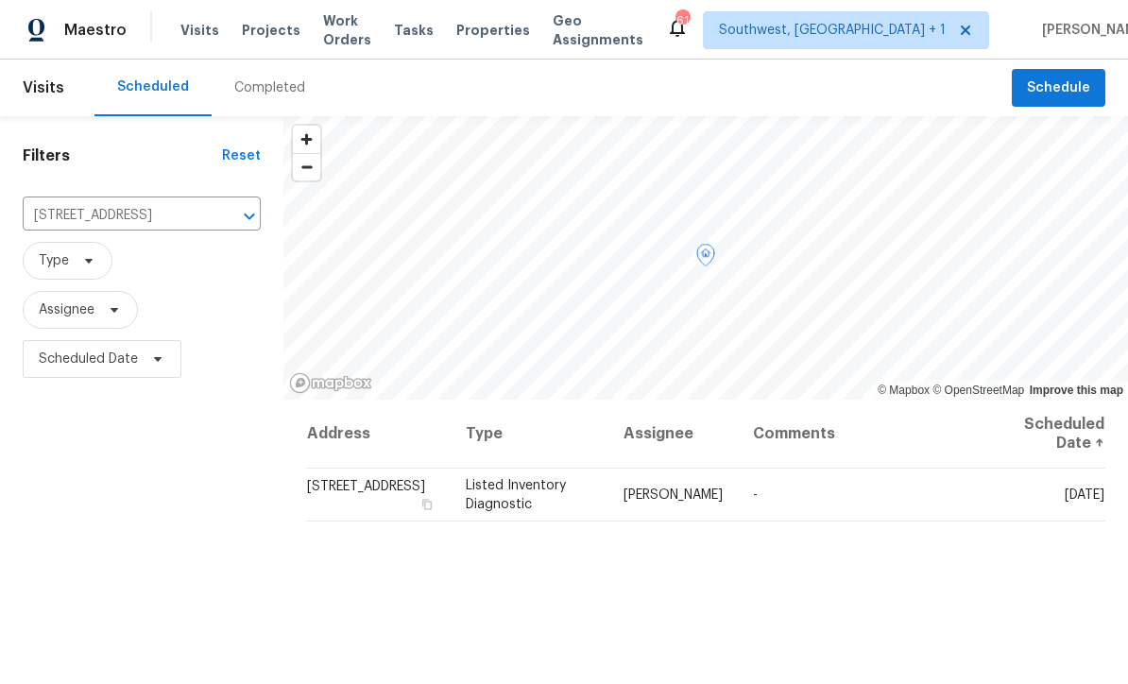
click at [0, 0] on span at bounding box center [0, 0] width 0 height 0
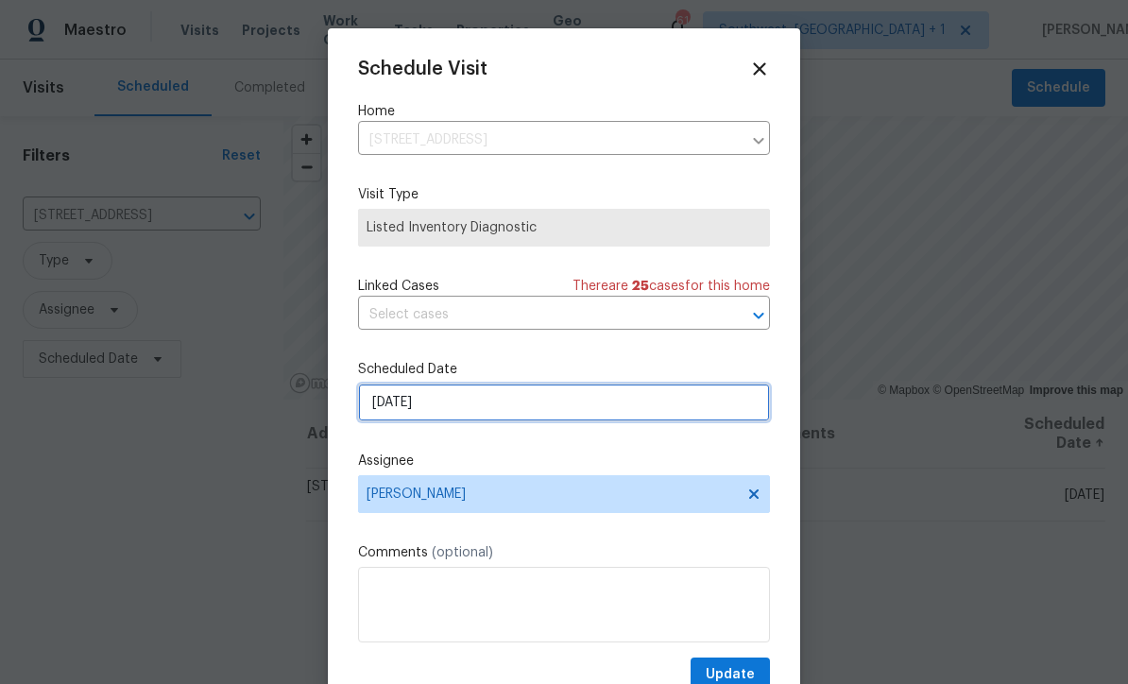
click at [477, 411] on input "[DATE]" at bounding box center [564, 403] width 412 height 38
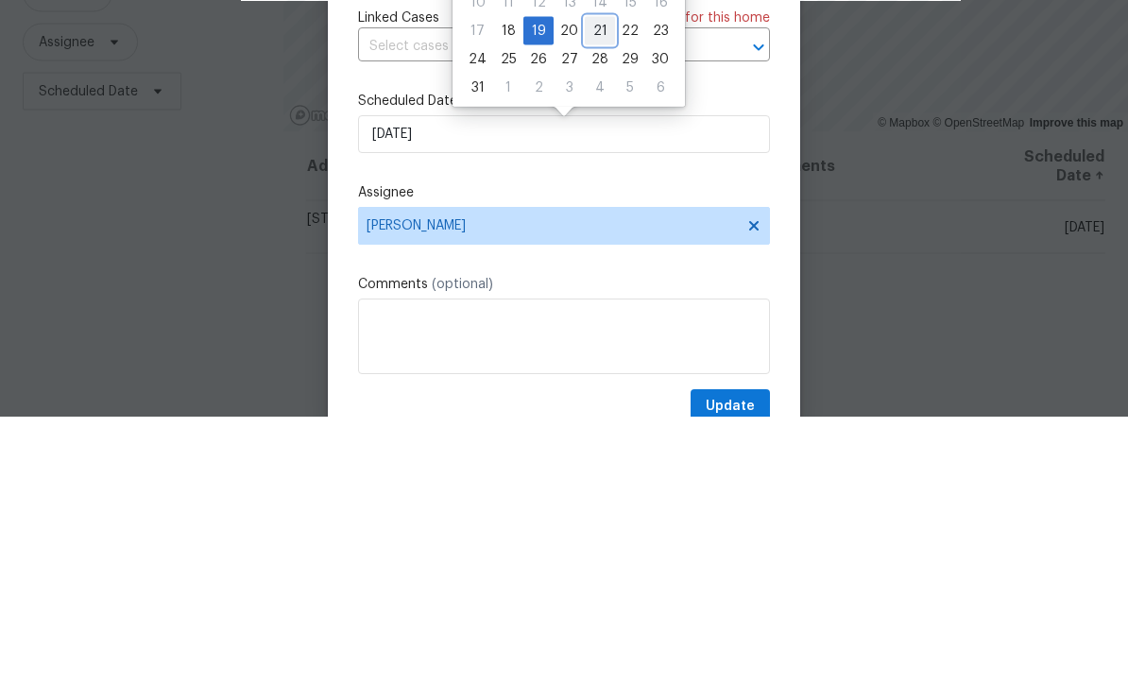
click at [586, 285] on div "21" at bounding box center [600, 298] width 30 height 26
type input "[DATE]"
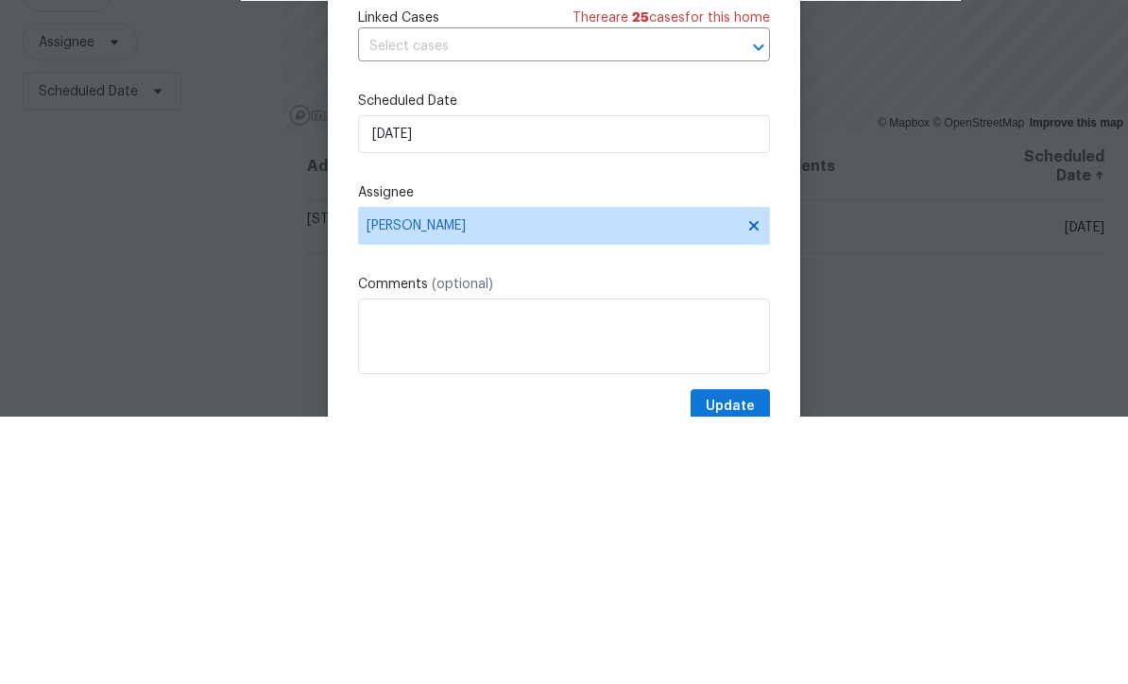
scroll to position [62, 0]
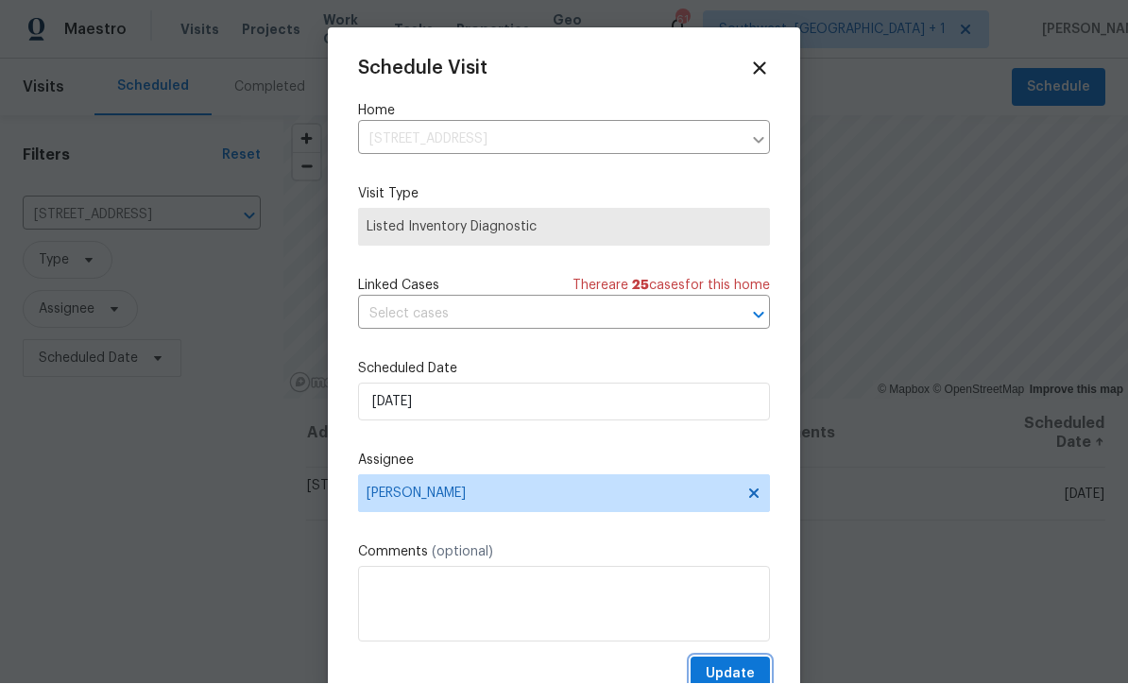
click at [733, 673] on span "Update" at bounding box center [730, 675] width 49 height 24
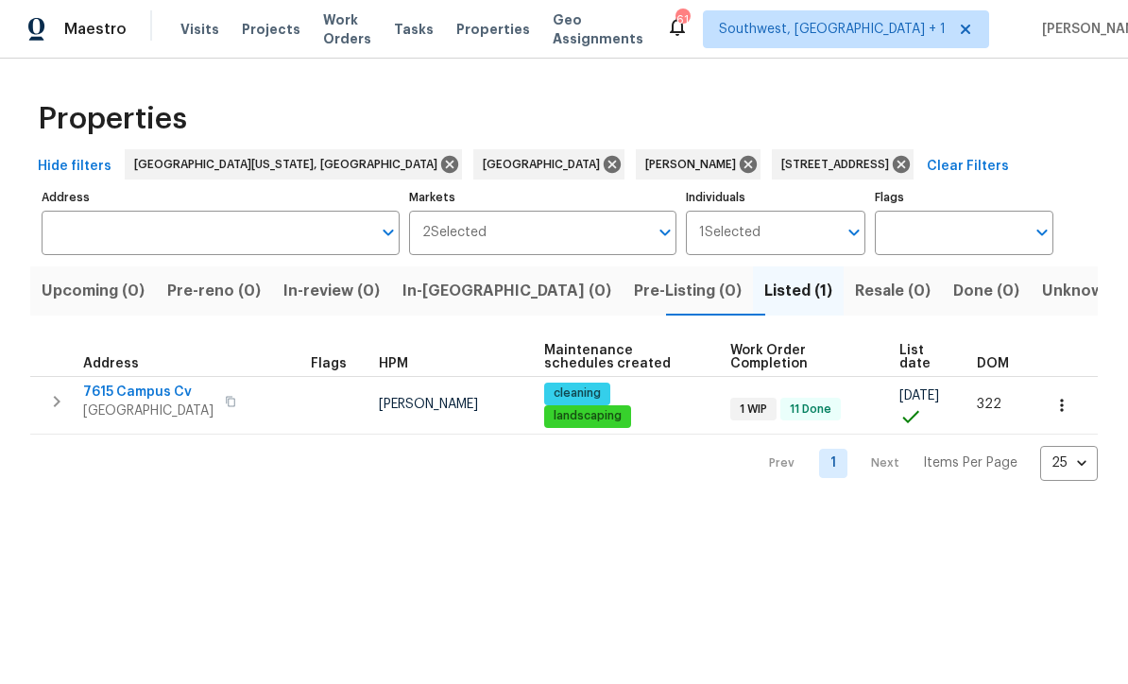
type input "7615 Campus Cv Sarasota FL 34243"
click at [781, 163] on span "7615 Campus Cv Sarasota FL 34243" at bounding box center [838, 165] width 115 height 19
click at [893, 168] on icon at bounding box center [901, 165] width 17 height 17
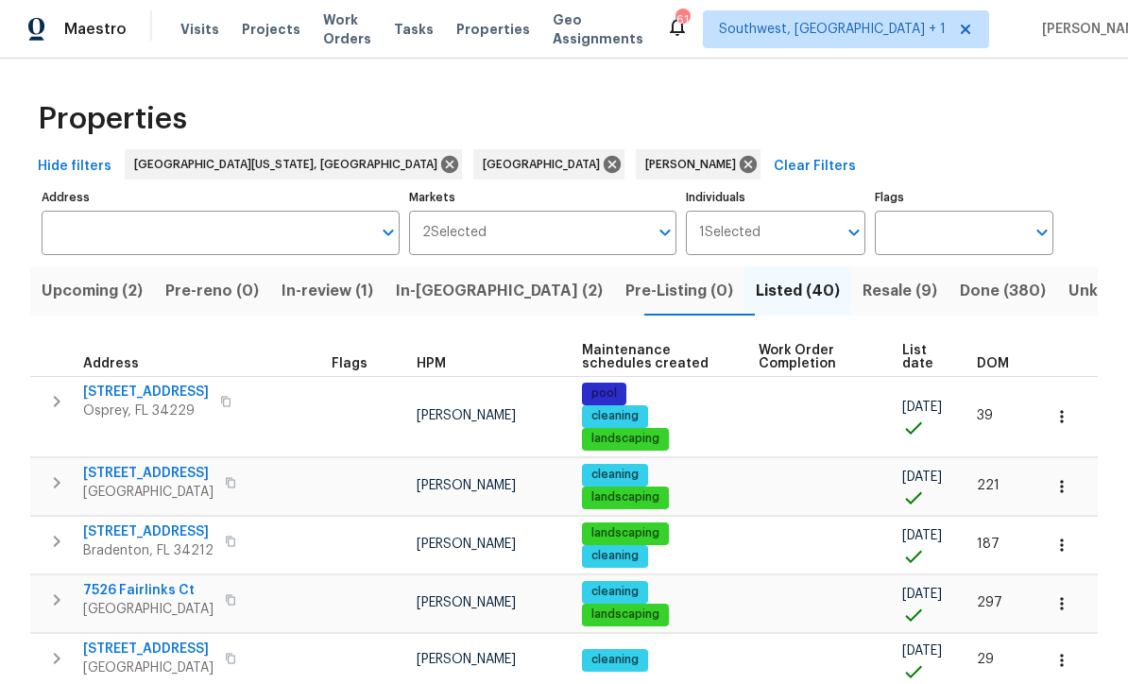
scroll to position [1, 0]
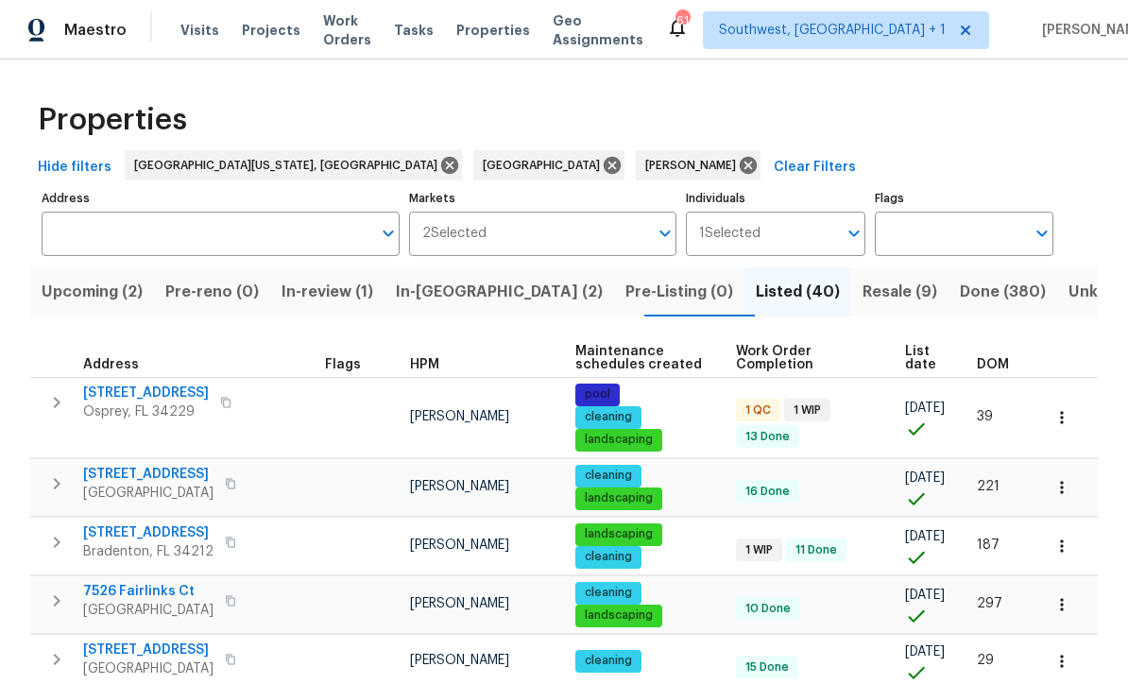
click at [863, 294] on span "Resale (9)" at bounding box center [900, 292] width 75 height 26
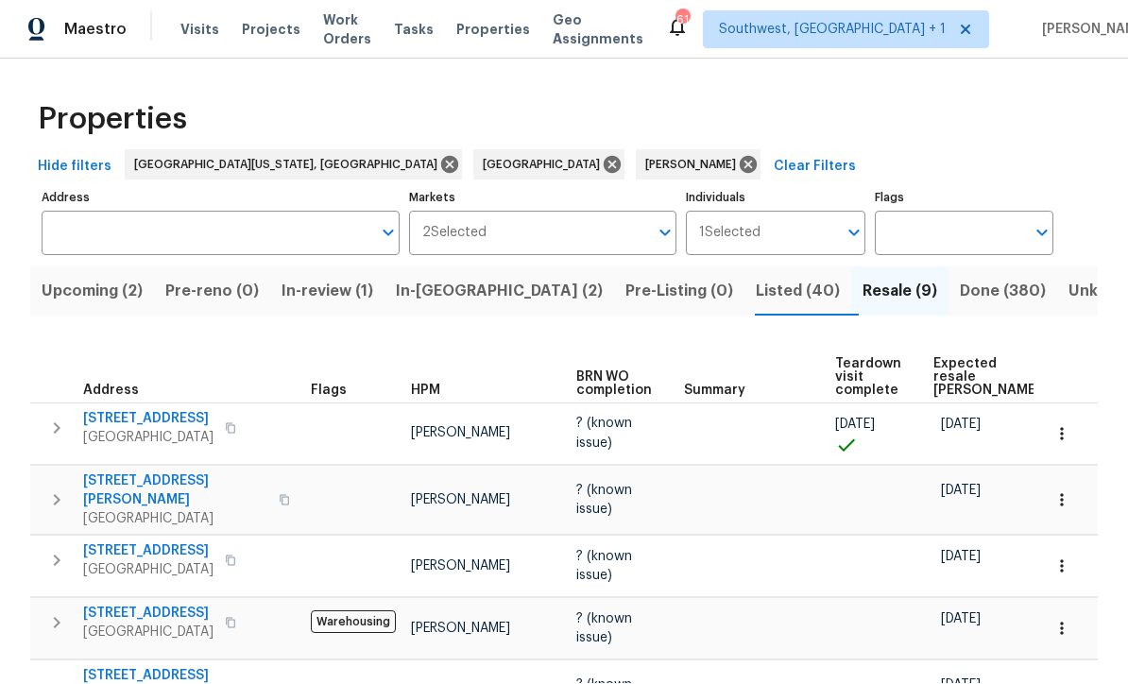
click at [67, 279] on span "Upcoming (2)" at bounding box center [92, 292] width 101 height 26
